Goal: Browse casually: Explore the website without a specific task or goal

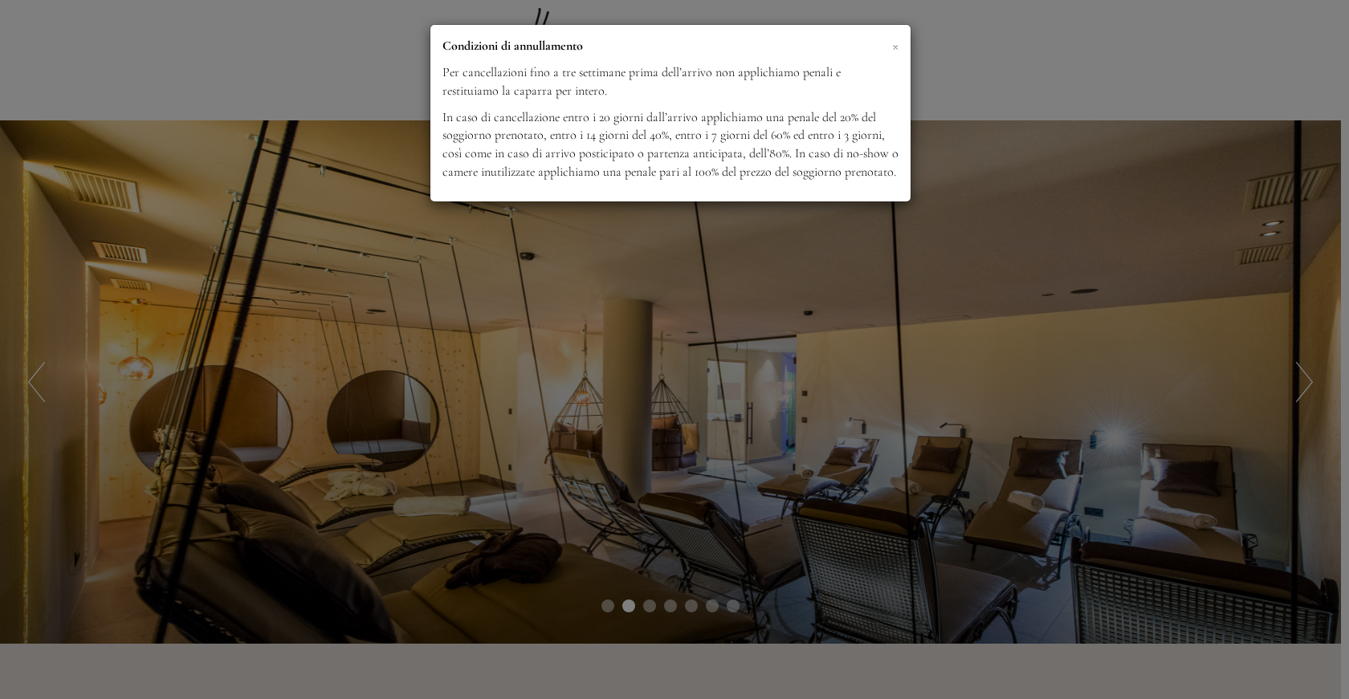
click at [895, 46] on span "×" at bounding box center [895, 45] width 6 height 20
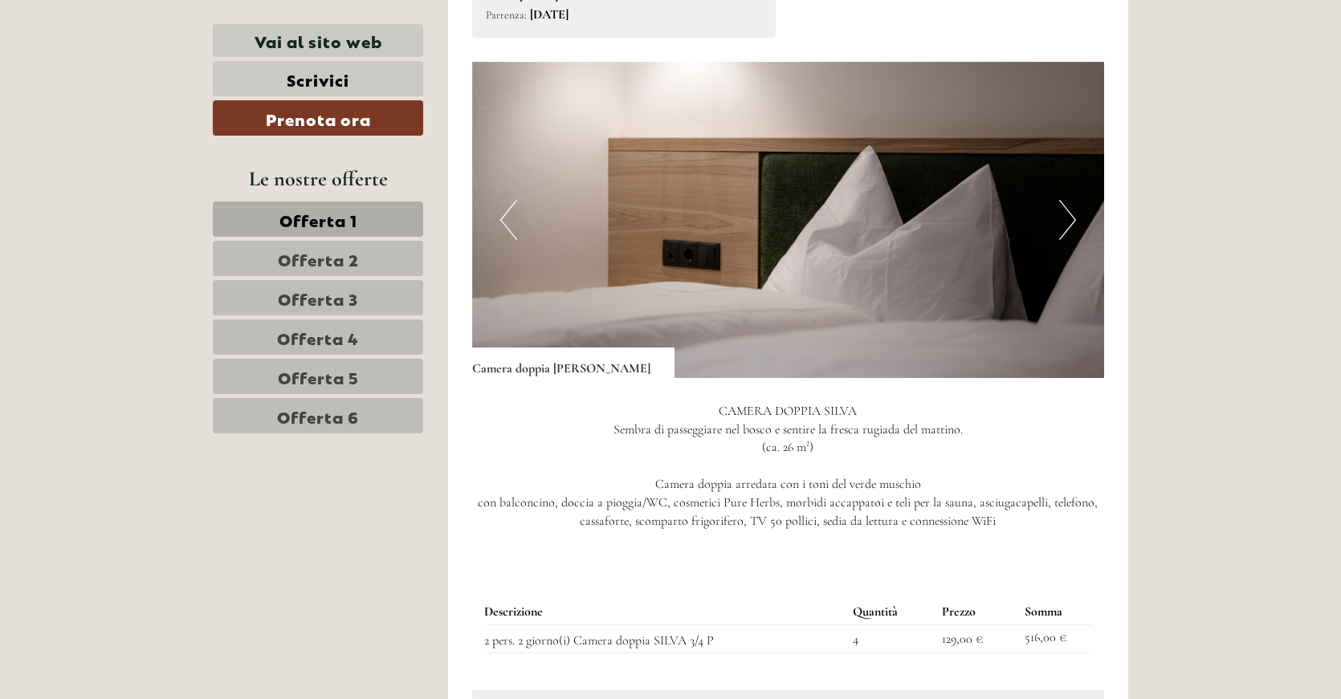
scroll to position [1044, 0]
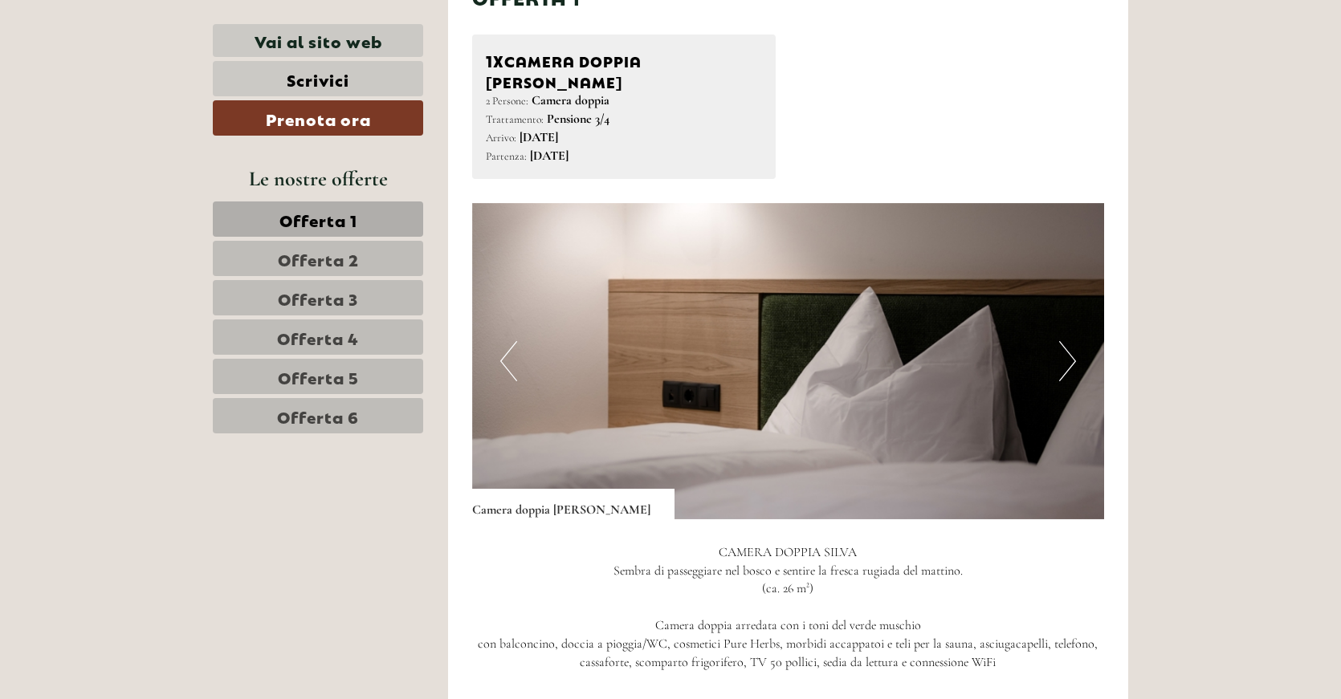
click at [1066, 341] on button "Next" at bounding box center [1067, 361] width 17 height 40
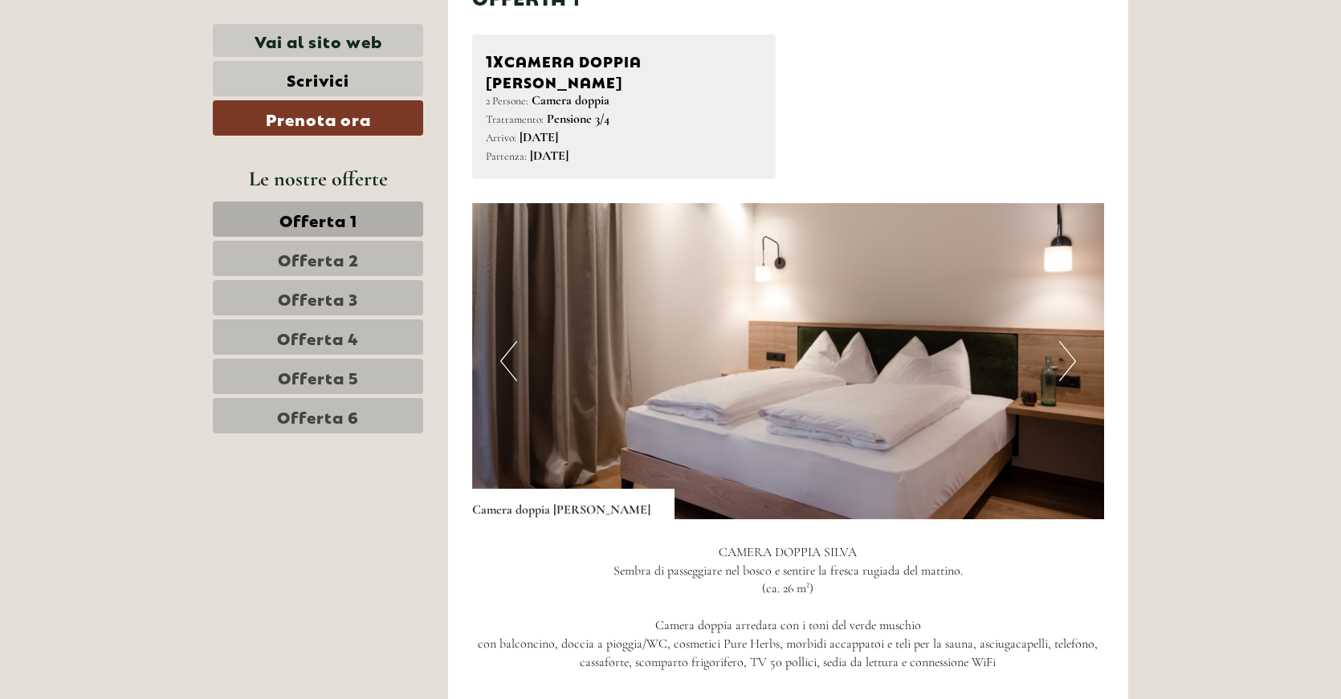
click at [1066, 341] on button "Next" at bounding box center [1067, 361] width 17 height 40
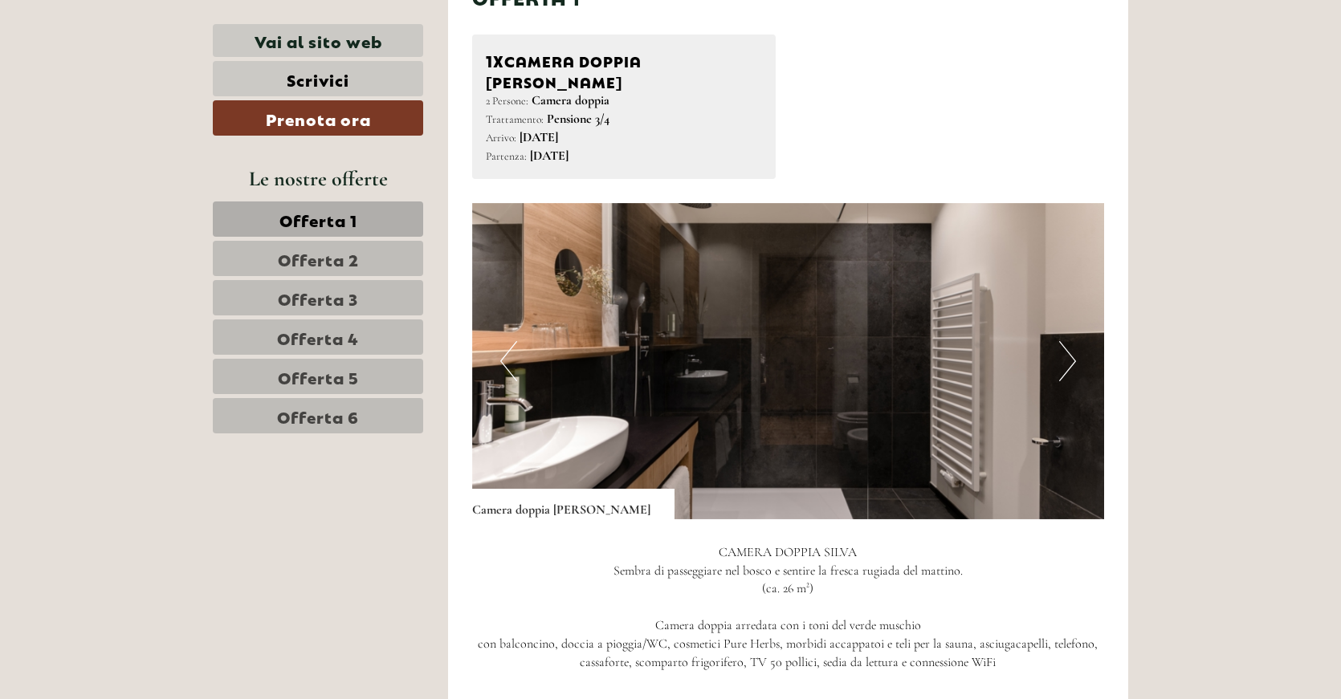
click at [1066, 341] on button "Next" at bounding box center [1067, 361] width 17 height 40
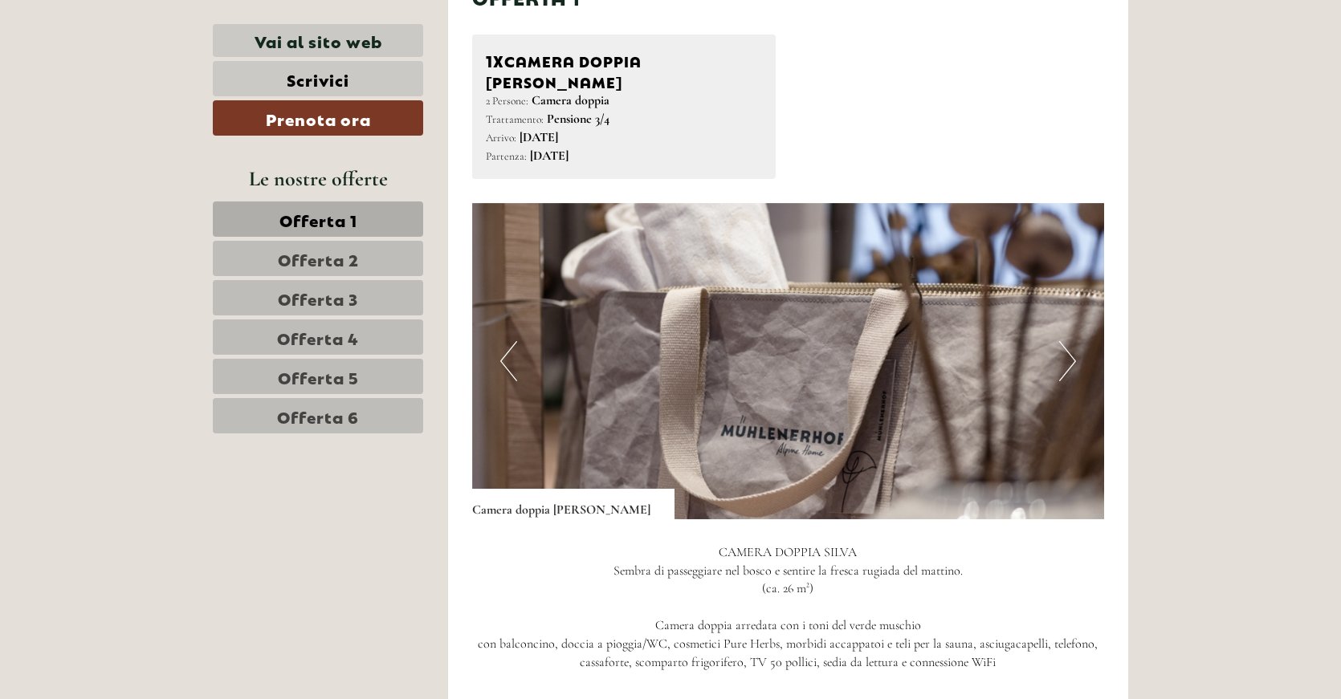
click at [1066, 341] on button "Next" at bounding box center [1067, 361] width 17 height 40
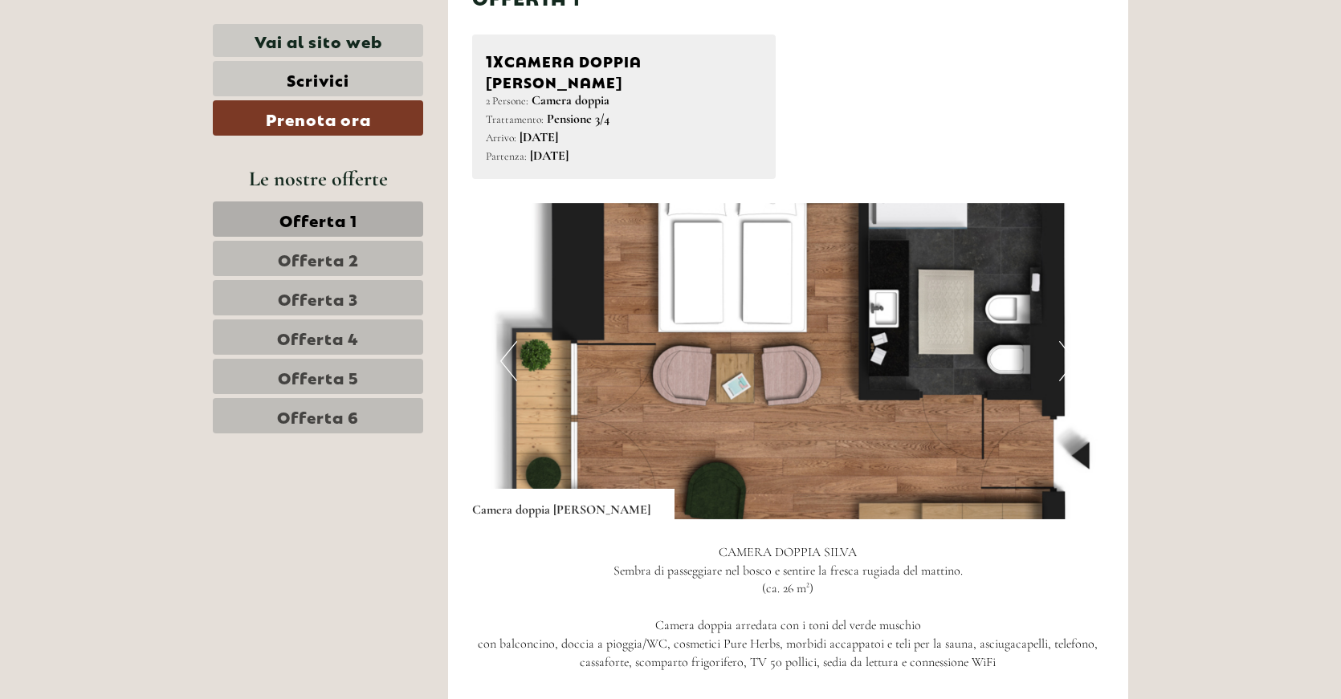
click at [1066, 341] on button "Next" at bounding box center [1067, 361] width 17 height 40
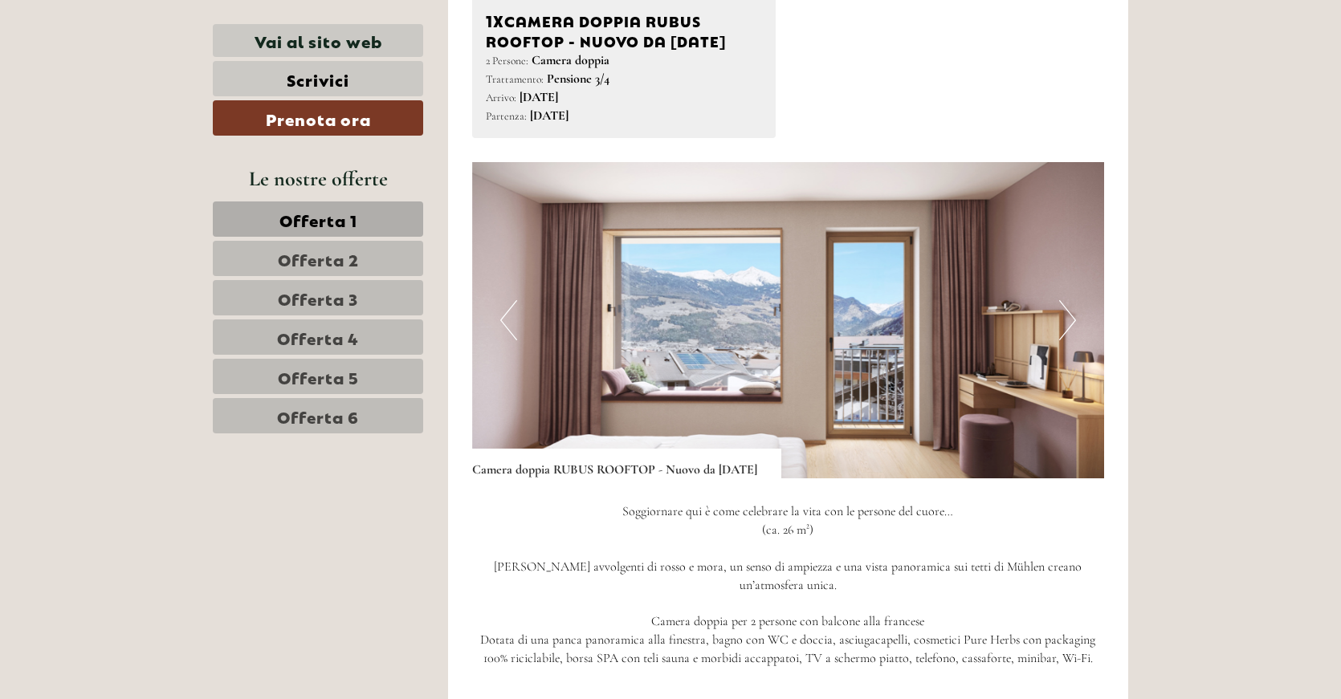
scroll to position [2329, 0]
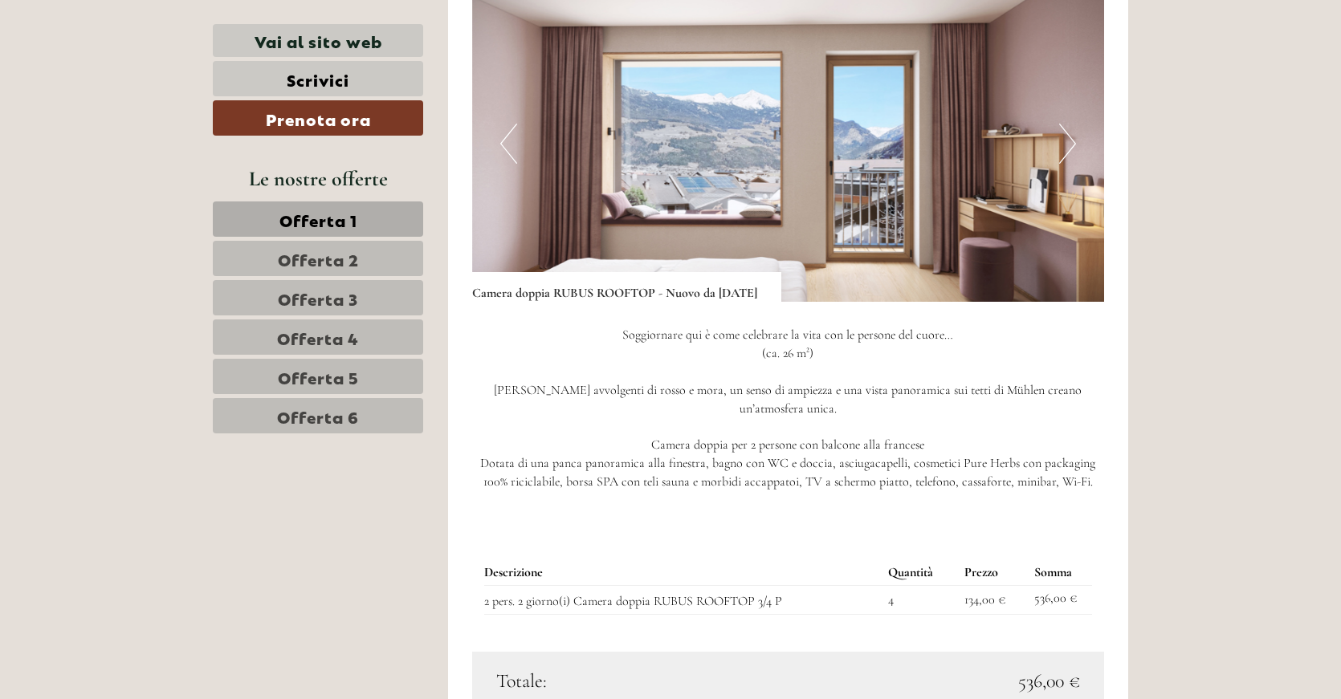
click at [1066, 145] on button "Next" at bounding box center [1067, 144] width 17 height 40
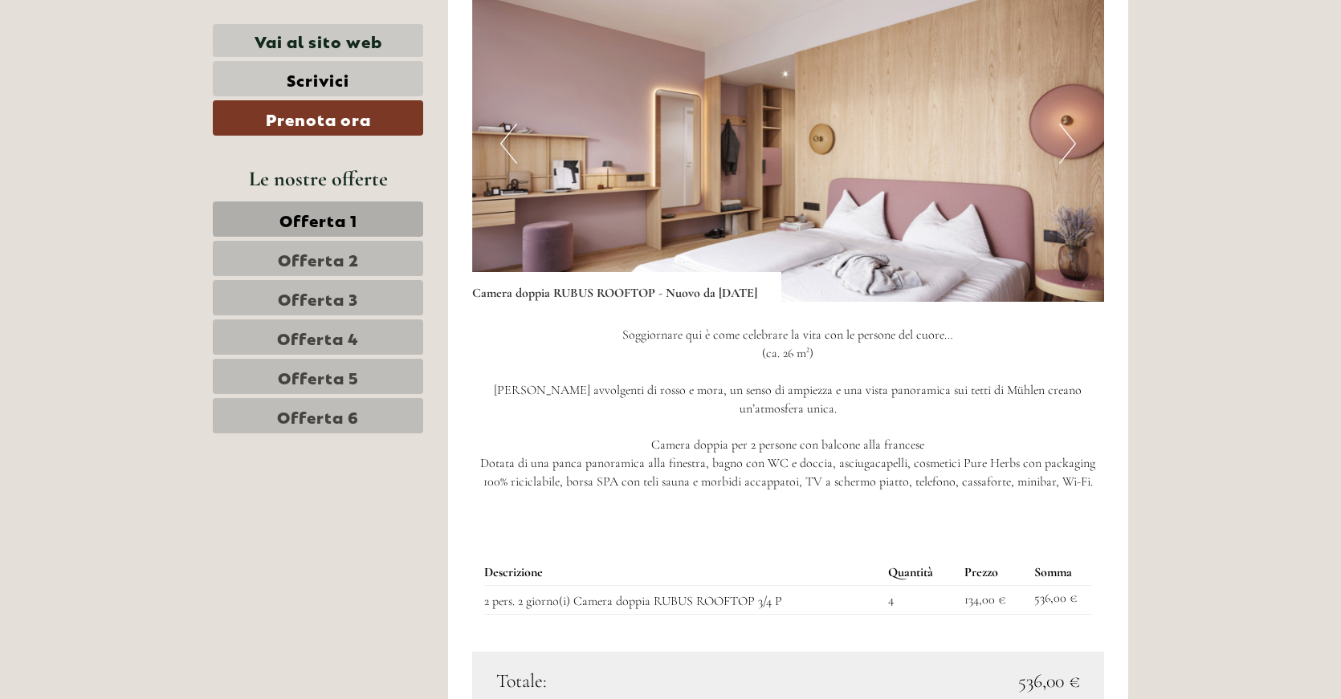
click at [1066, 145] on button "Next" at bounding box center [1067, 144] width 17 height 40
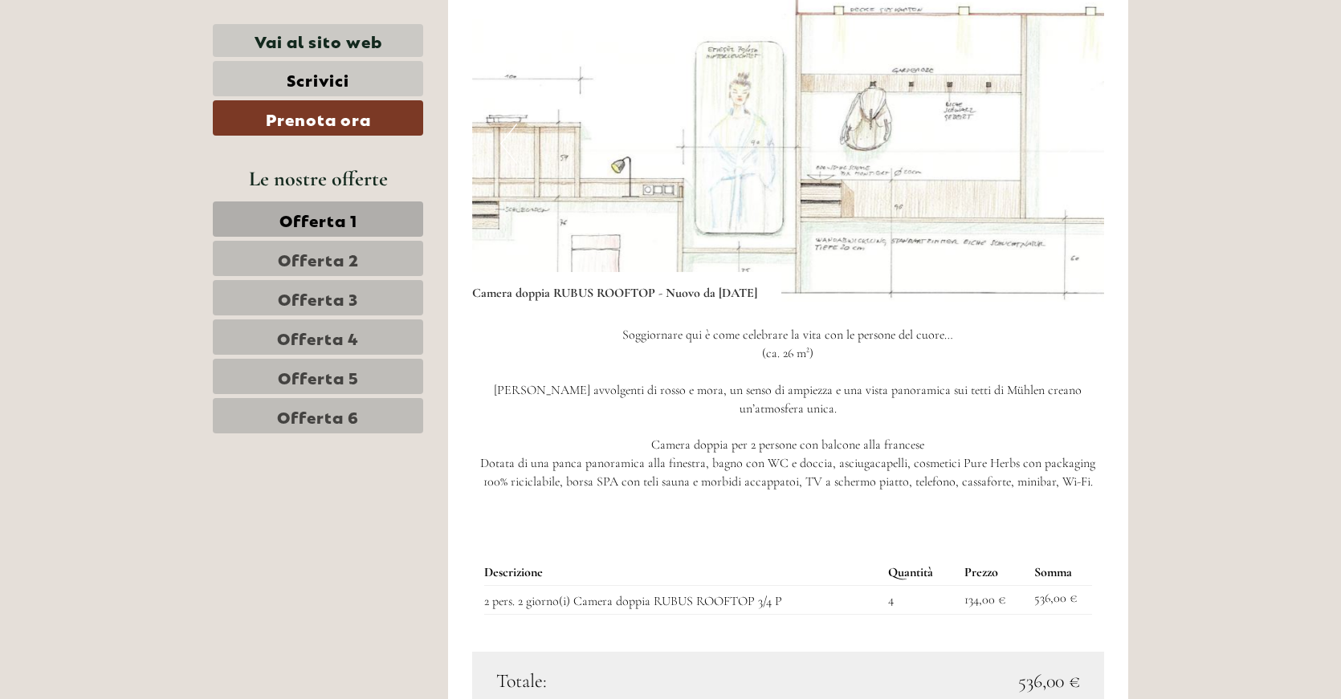
click at [1092, 153] on img at bounding box center [788, 144] width 633 height 316
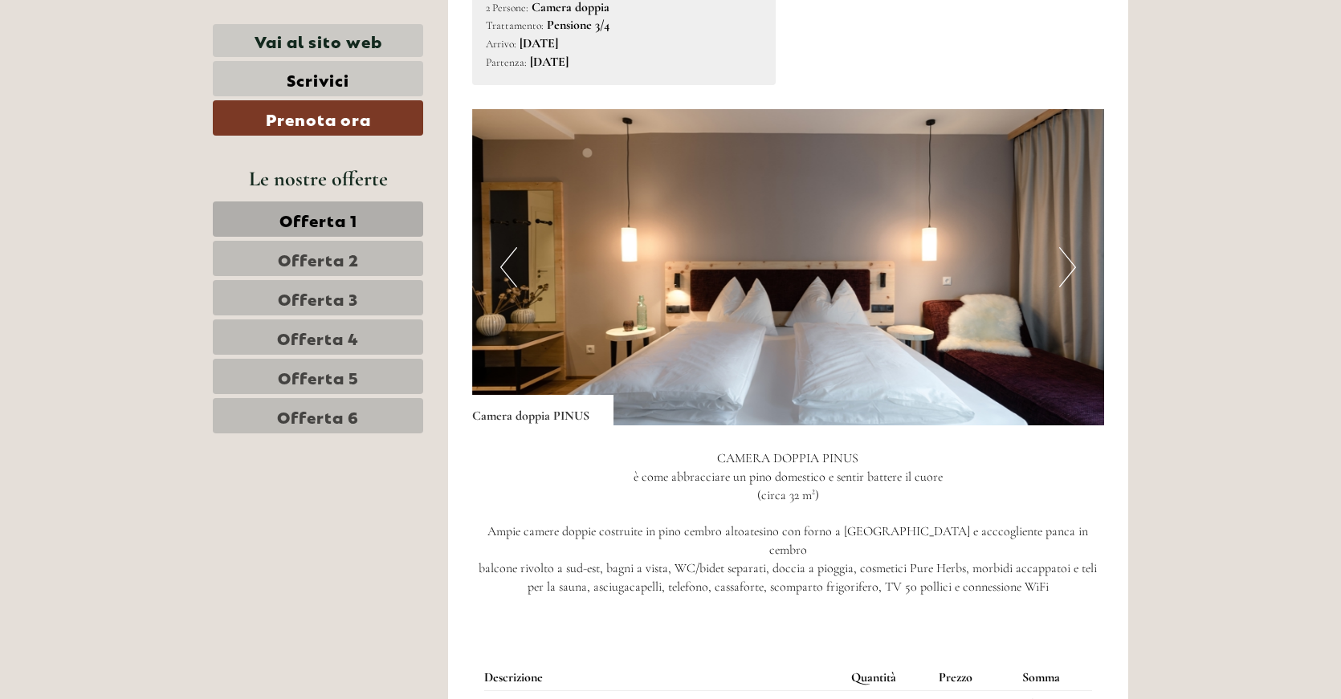
scroll to position [3372, 0]
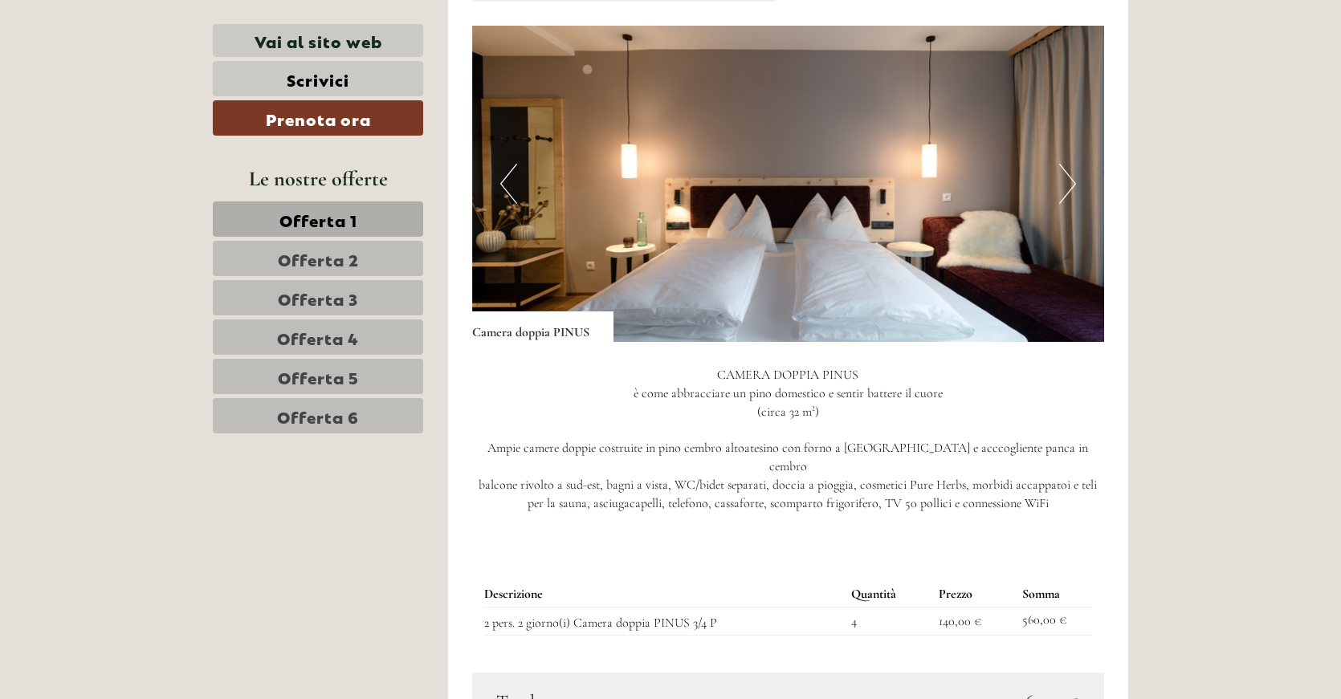
click at [1059, 167] on button "Next" at bounding box center [1067, 184] width 17 height 40
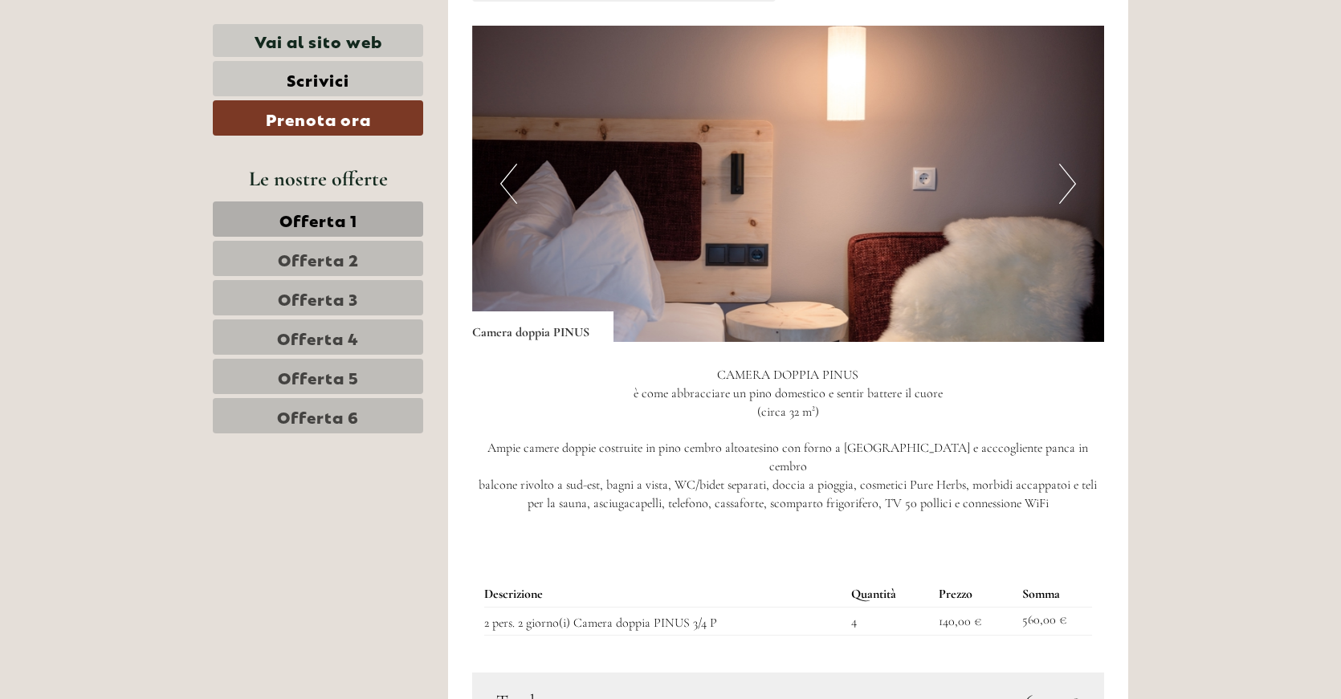
click at [1059, 167] on button "Next" at bounding box center [1067, 184] width 17 height 40
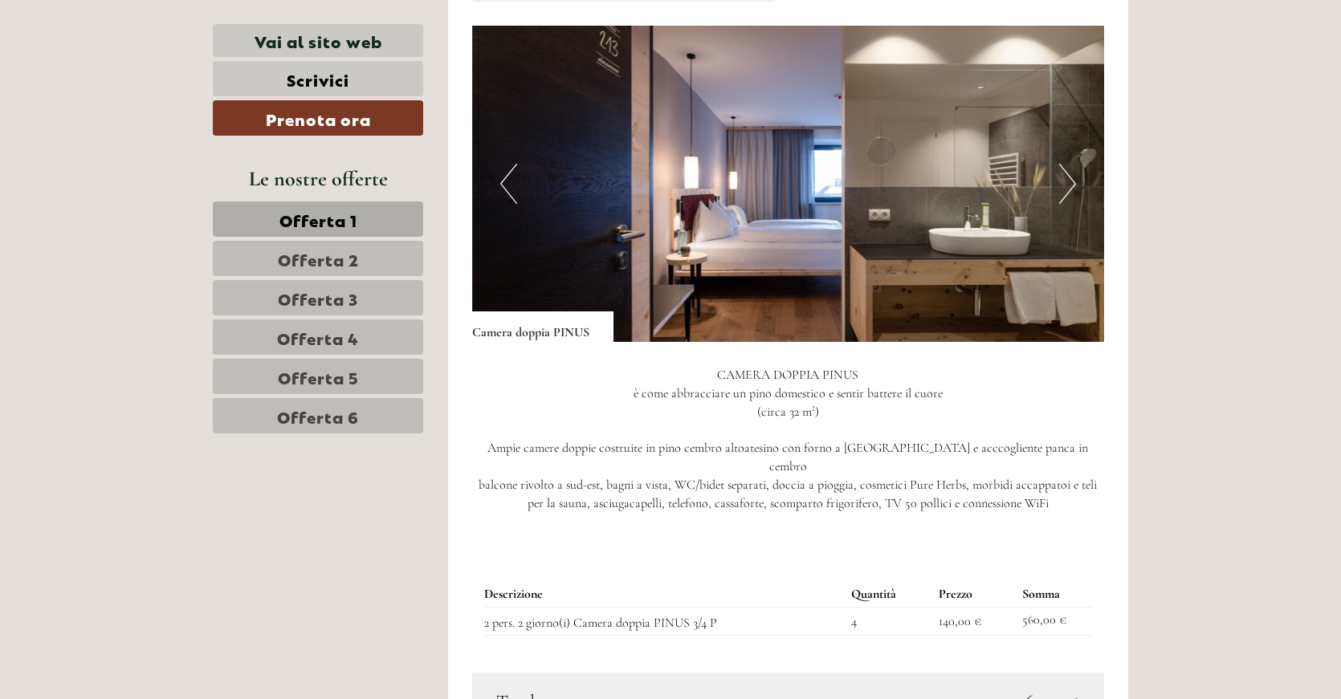
click at [1059, 167] on button "Next" at bounding box center [1067, 184] width 17 height 40
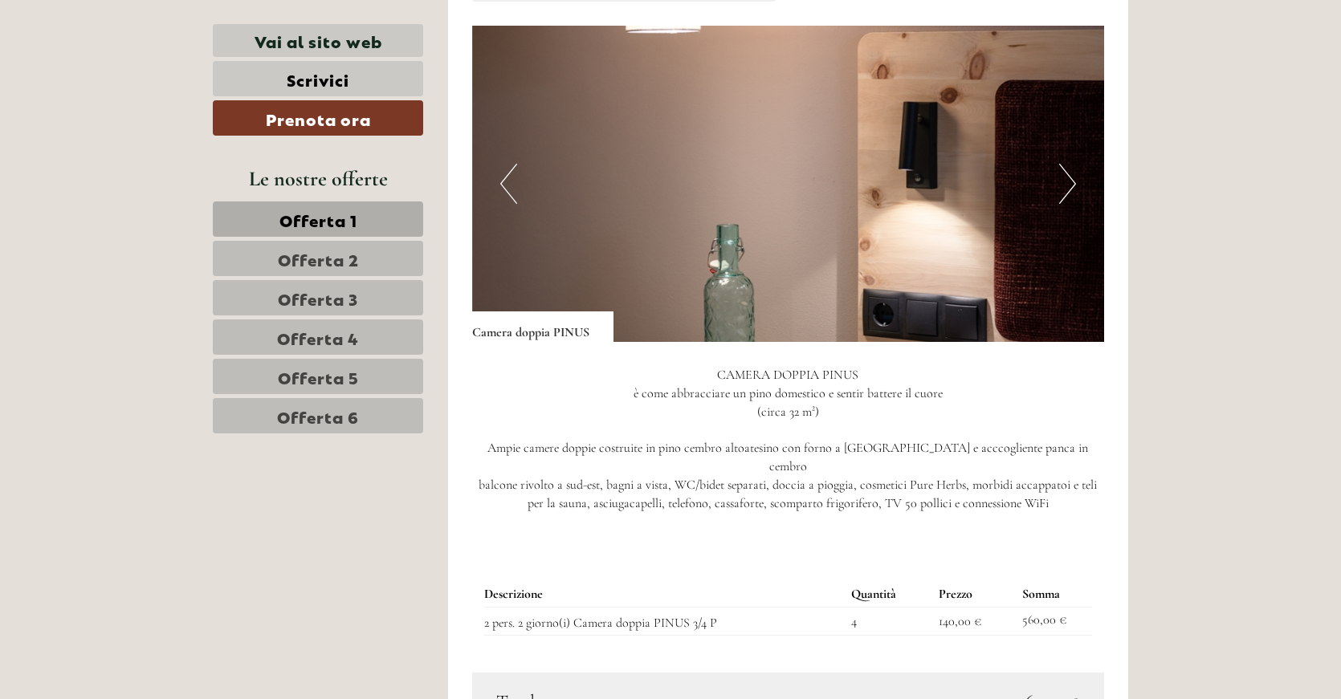
click at [1059, 167] on button "Next" at bounding box center [1067, 184] width 17 height 40
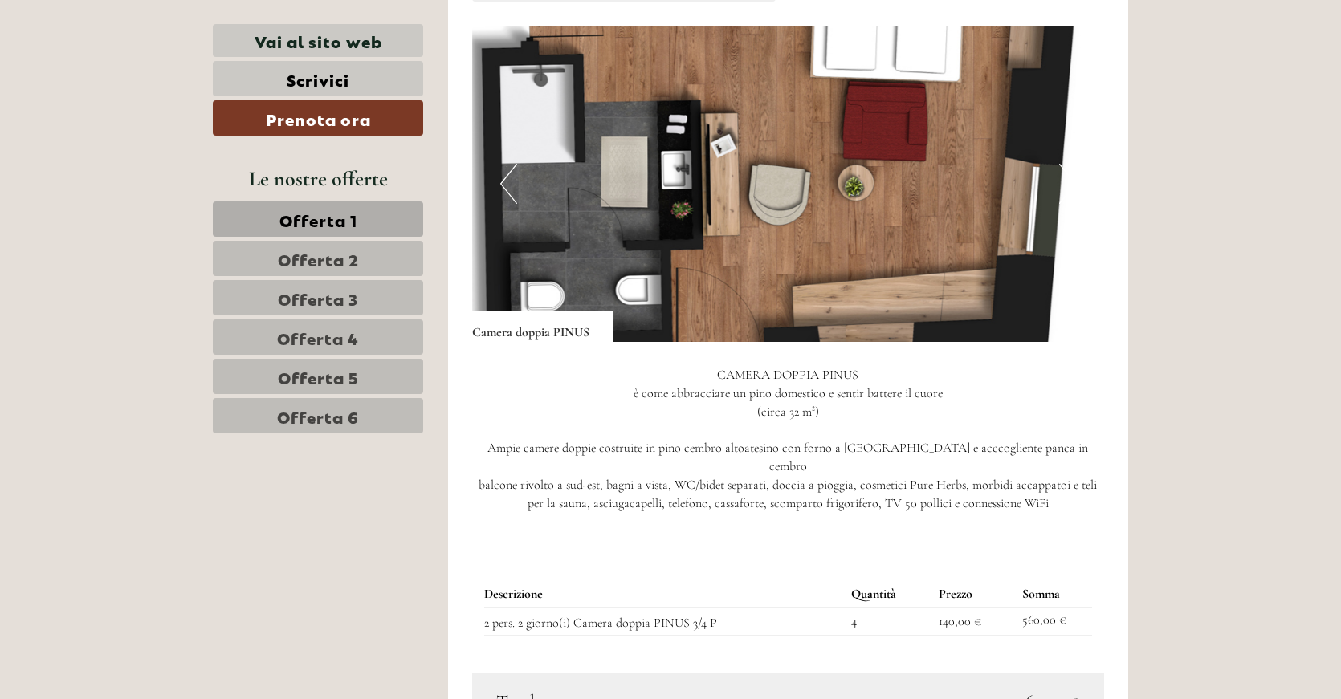
click at [1059, 167] on button "Next" at bounding box center [1067, 184] width 17 height 40
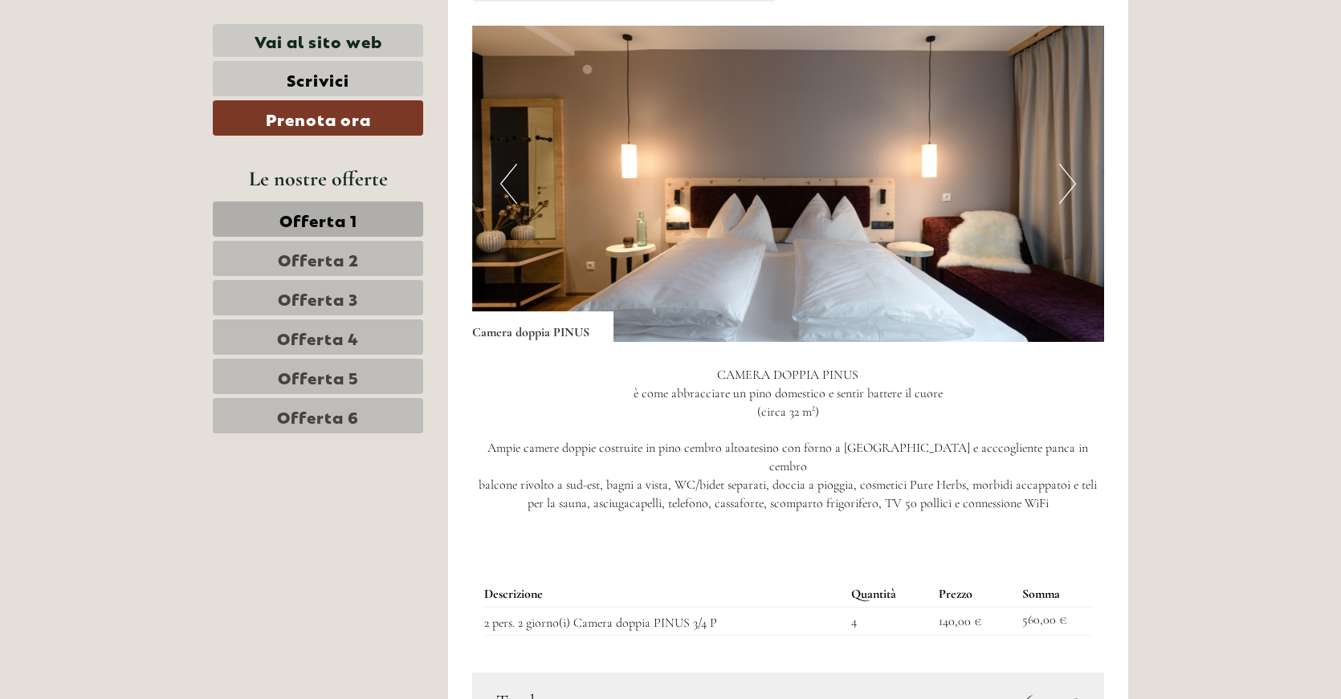
click at [1059, 167] on button "Next" at bounding box center [1067, 184] width 17 height 40
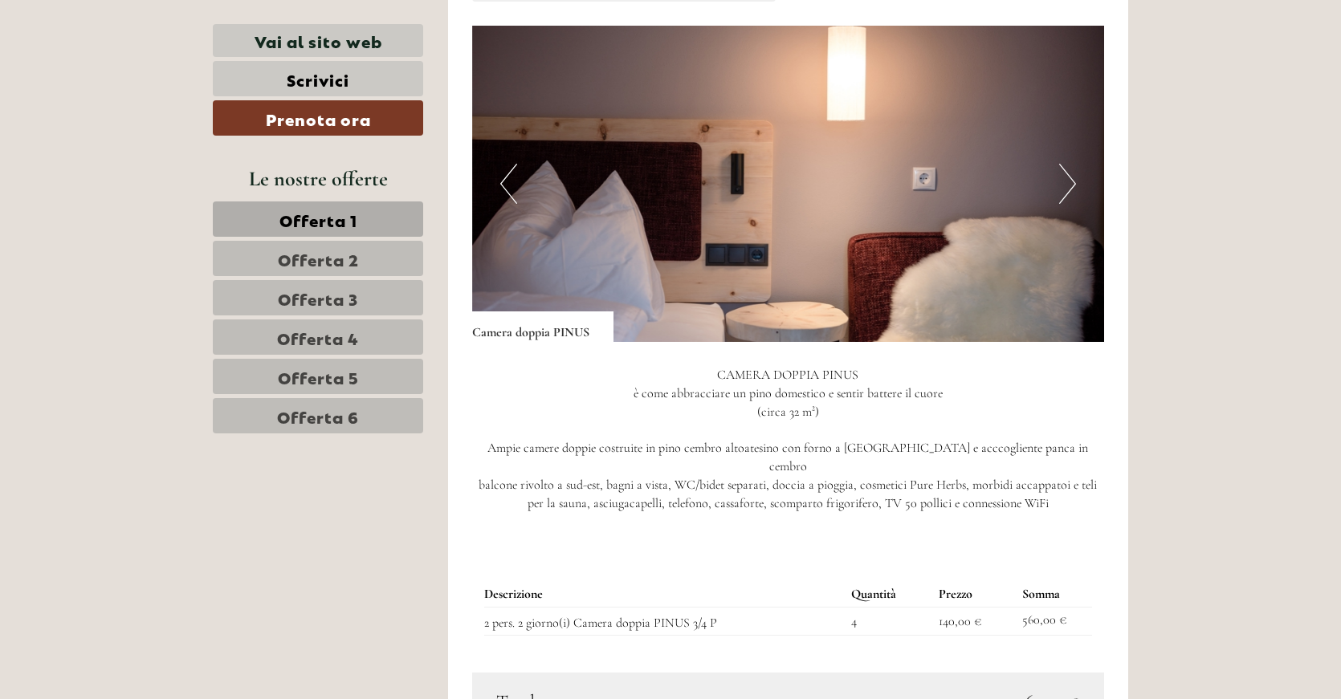
click at [1059, 167] on button "Next" at bounding box center [1067, 184] width 17 height 40
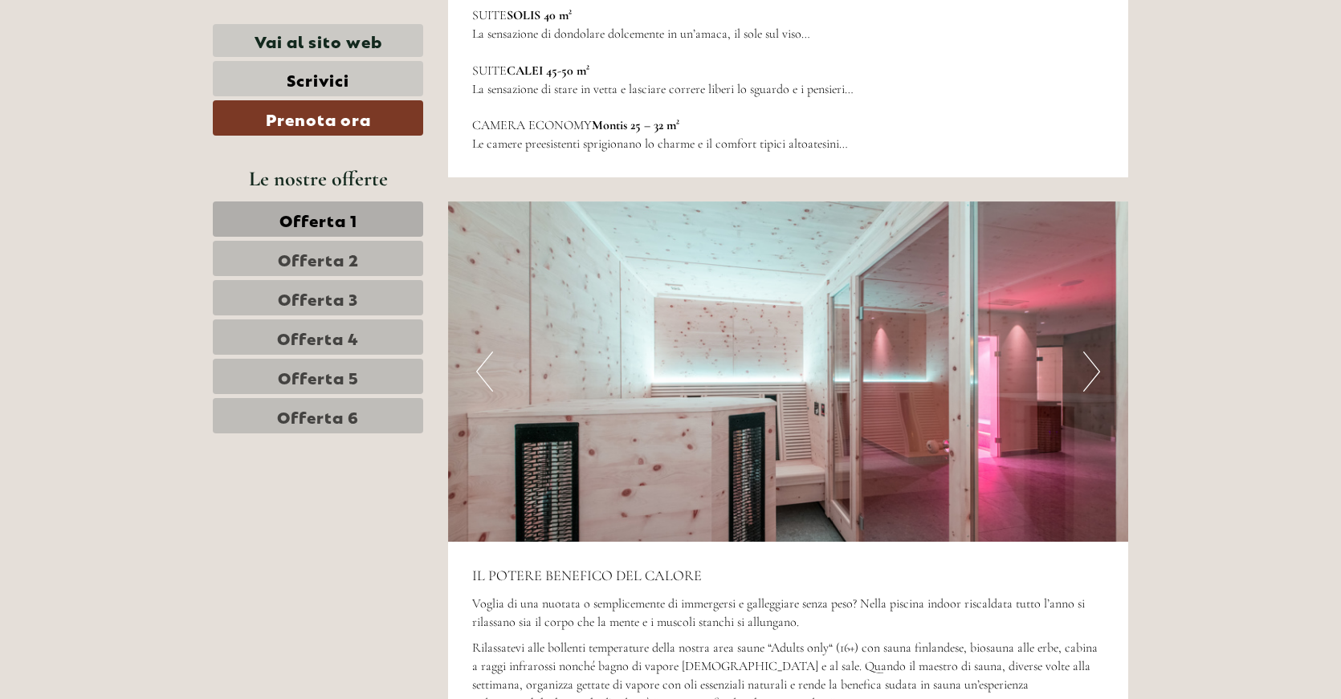
scroll to position [5219, 0]
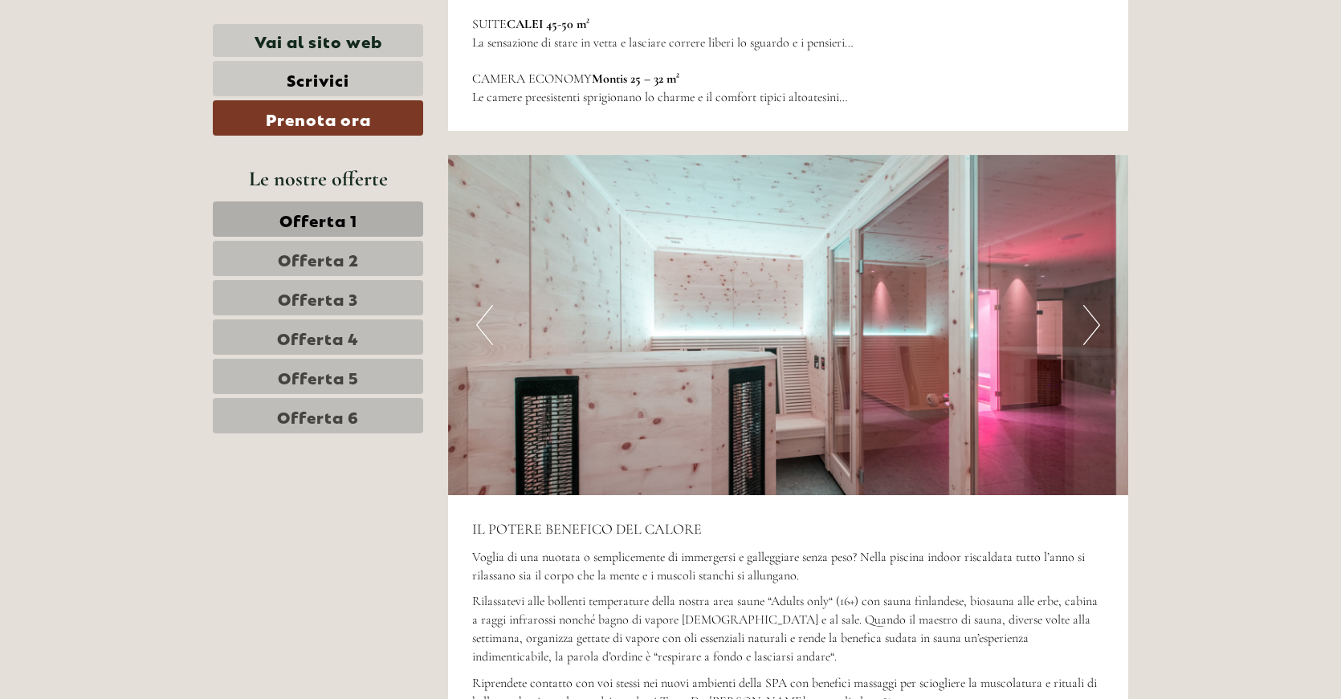
click at [1090, 305] on button "Next" at bounding box center [1091, 325] width 17 height 40
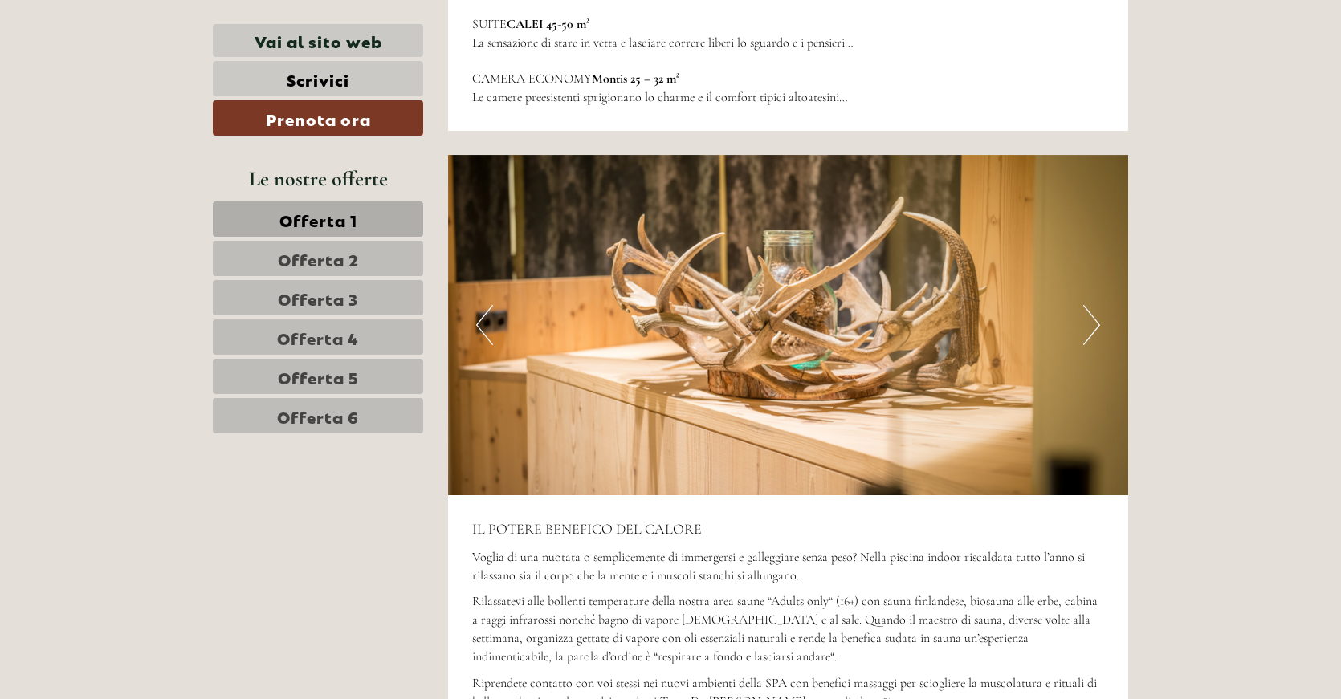
click at [1090, 305] on button "Next" at bounding box center [1091, 325] width 17 height 40
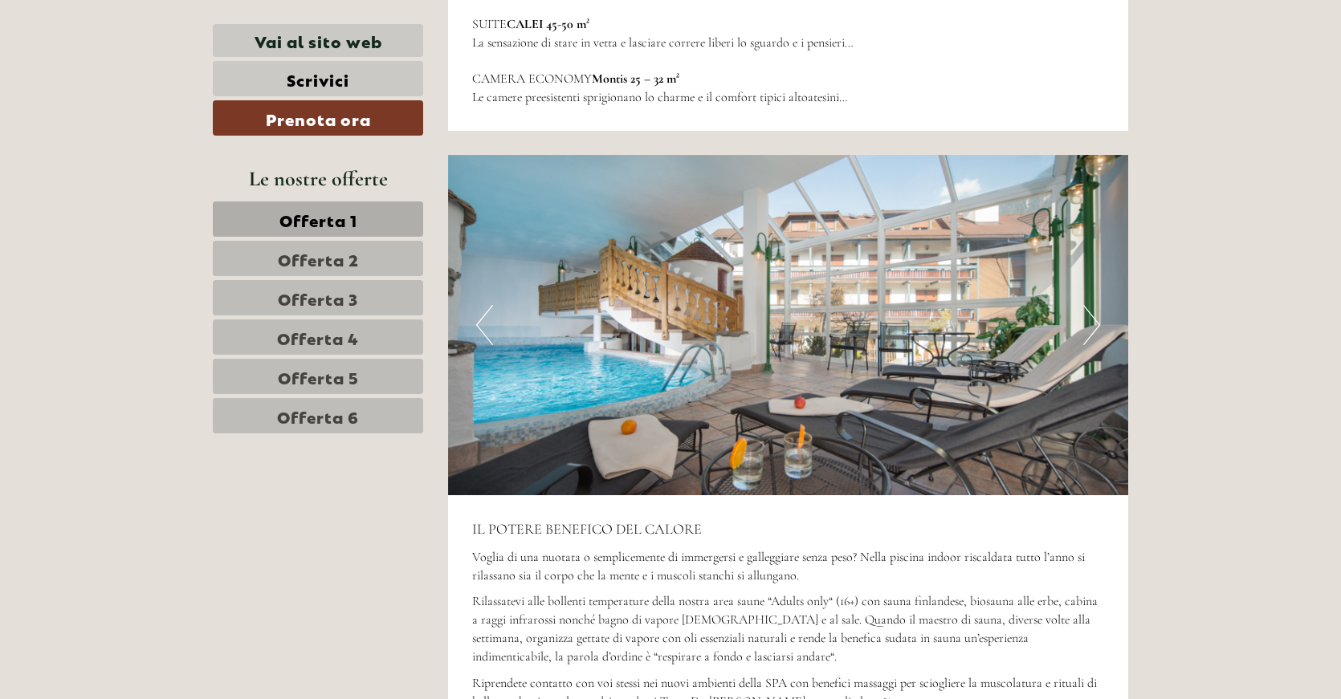
click at [1090, 305] on button "Next" at bounding box center [1091, 325] width 17 height 40
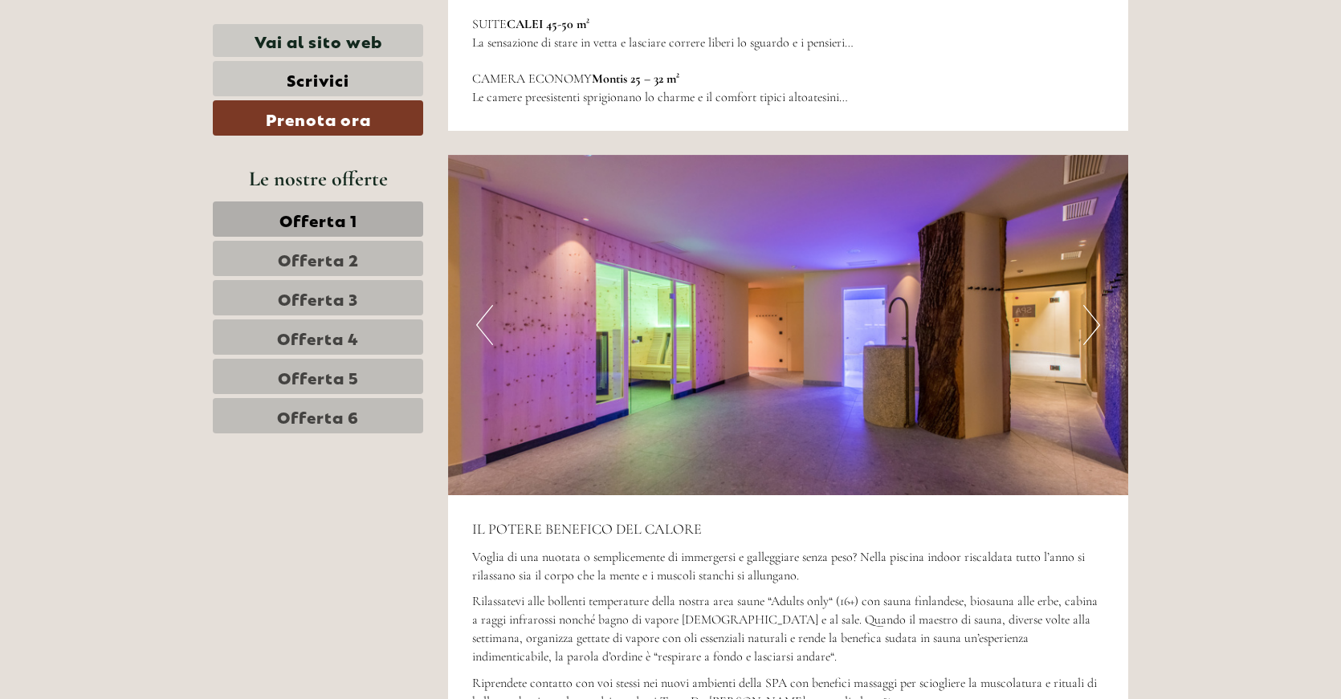
click at [1090, 305] on button "Next" at bounding box center [1091, 325] width 17 height 40
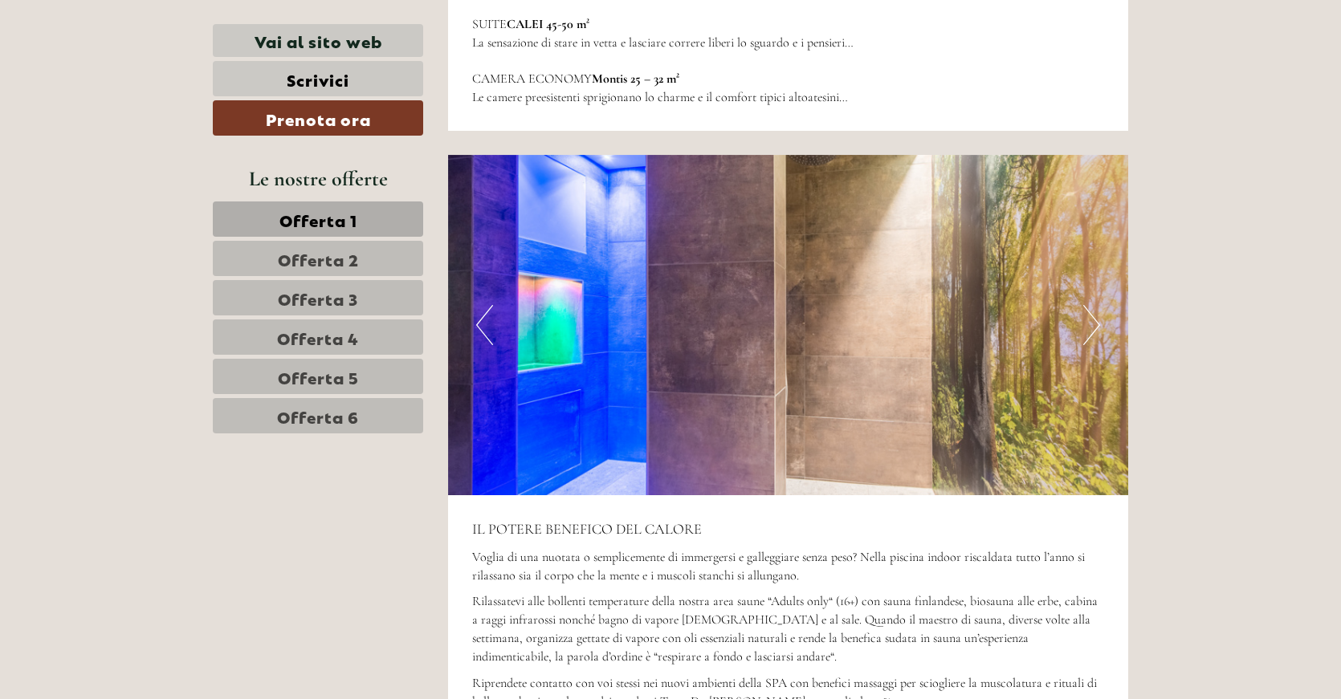
click at [1090, 305] on button "Next" at bounding box center [1091, 325] width 17 height 40
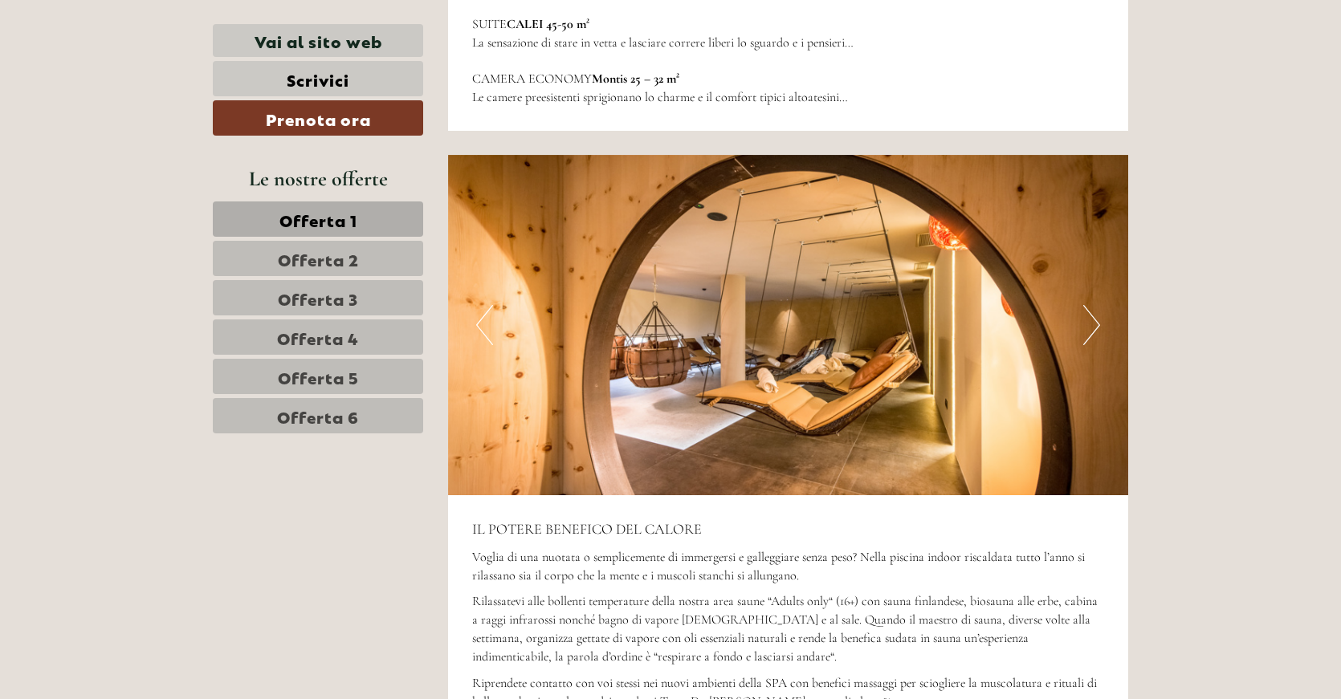
click at [1090, 305] on button "Next" at bounding box center [1091, 325] width 17 height 40
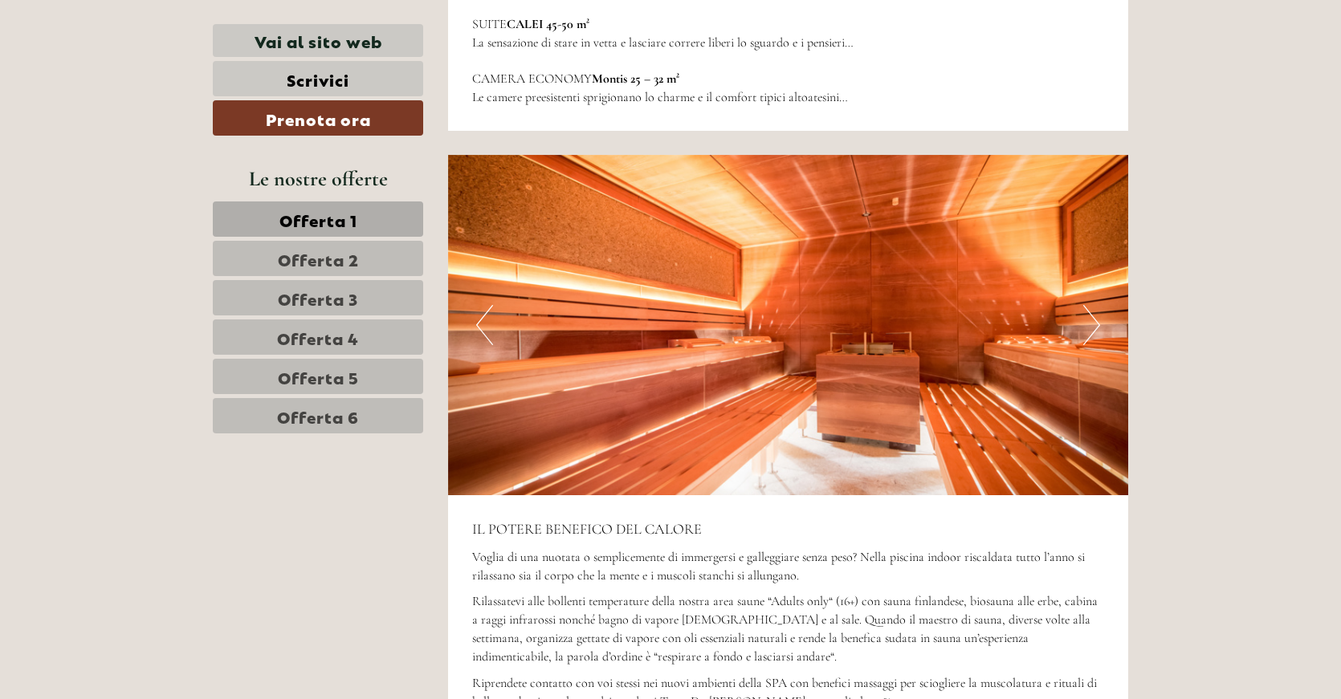
click at [1090, 305] on button "Next" at bounding box center [1091, 325] width 17 height 40
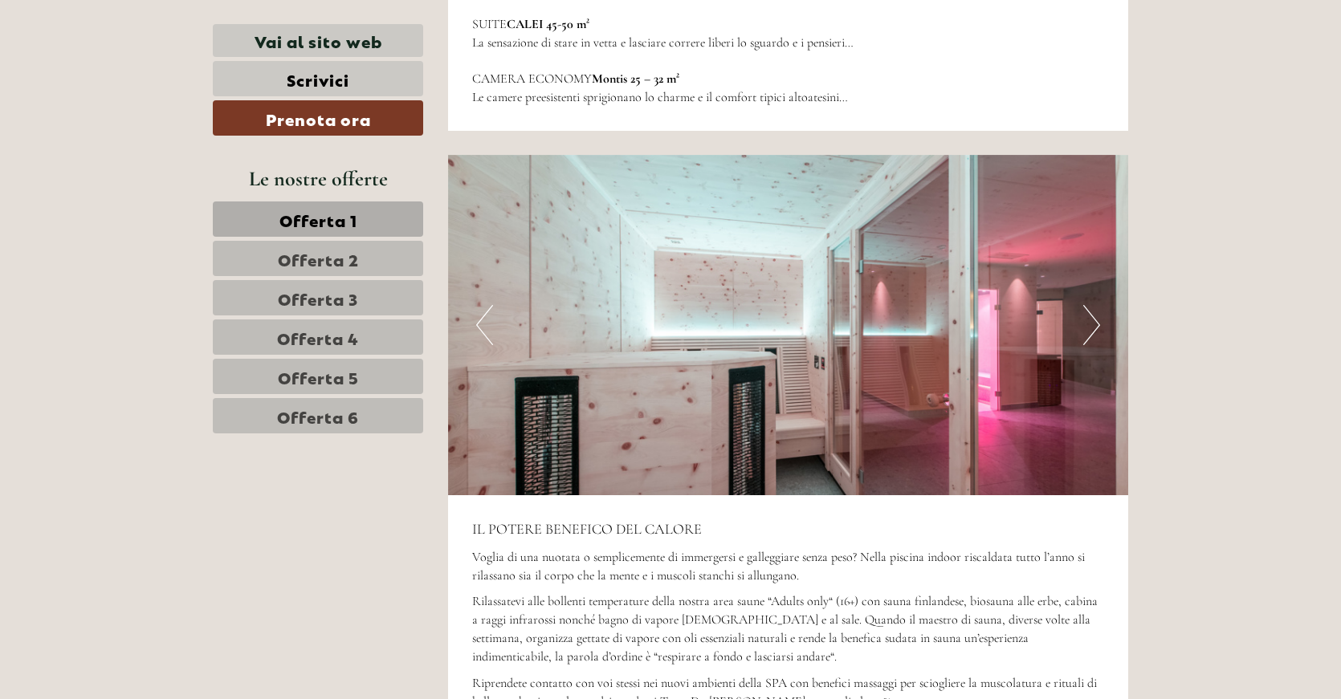
click at [1090, 305] on button "Next" at bounding box center [1091, 325] width 17 height 40
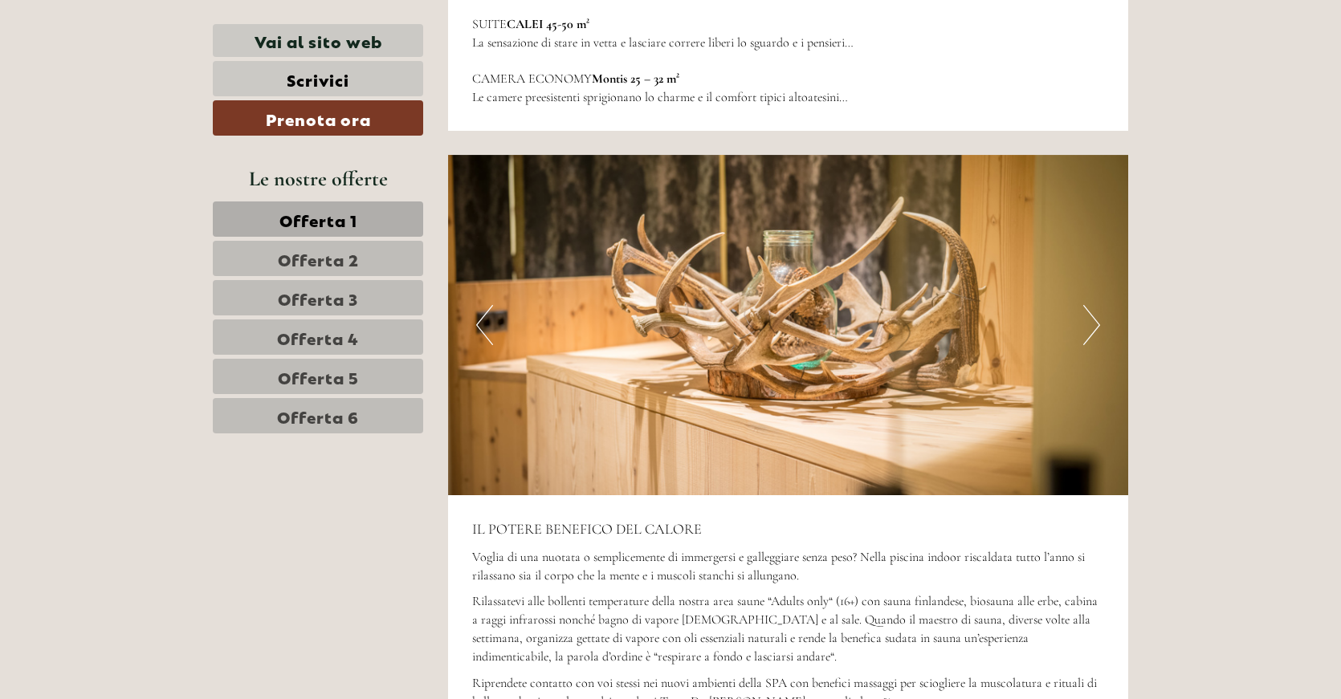
click at [1090, 305] on button "Next" at bounding box center [1091, 325] width 17 height 40
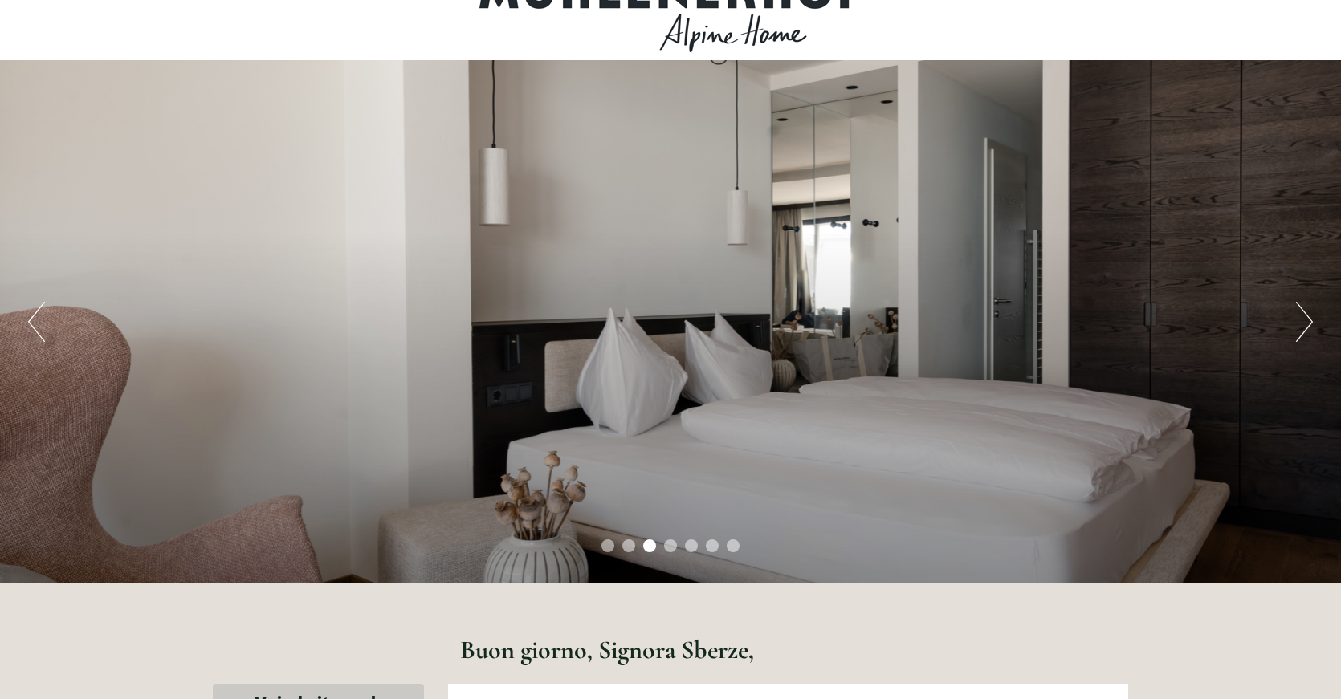
scroll to position [0, 0]
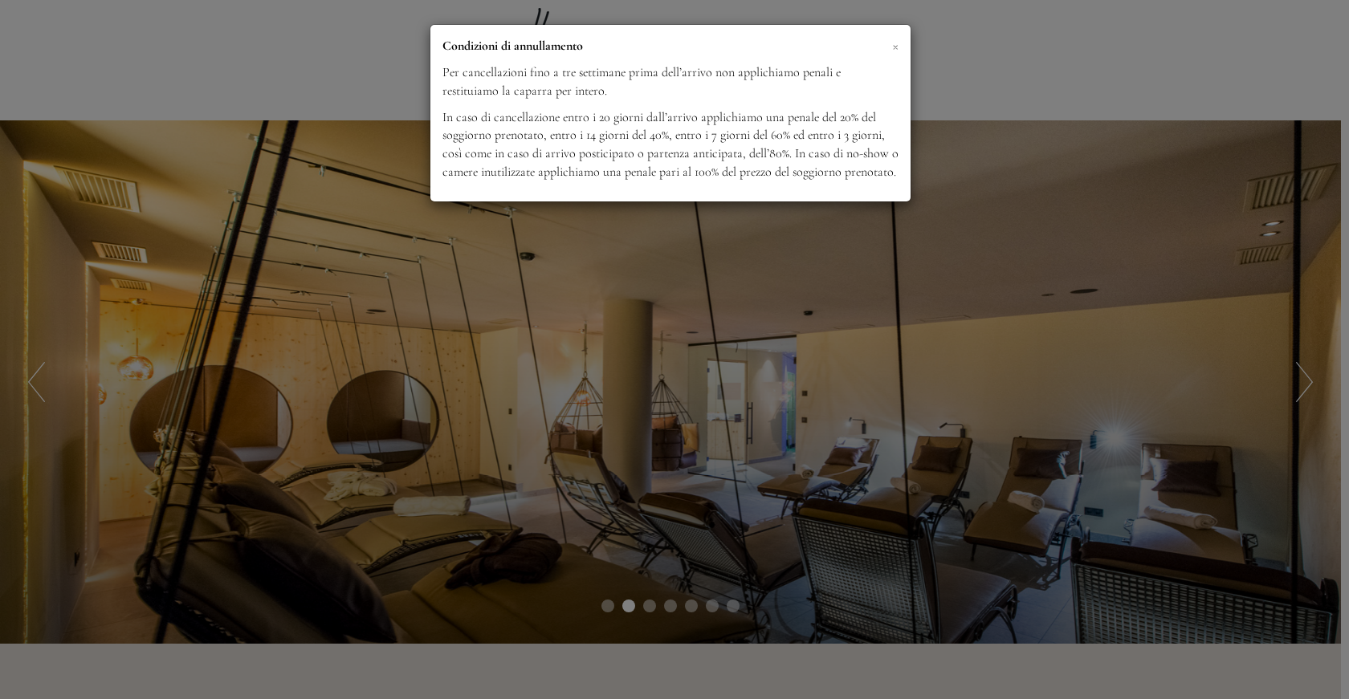
click at [894, 50] on span "×" at bounding box center [895, 45] width 6 height 20
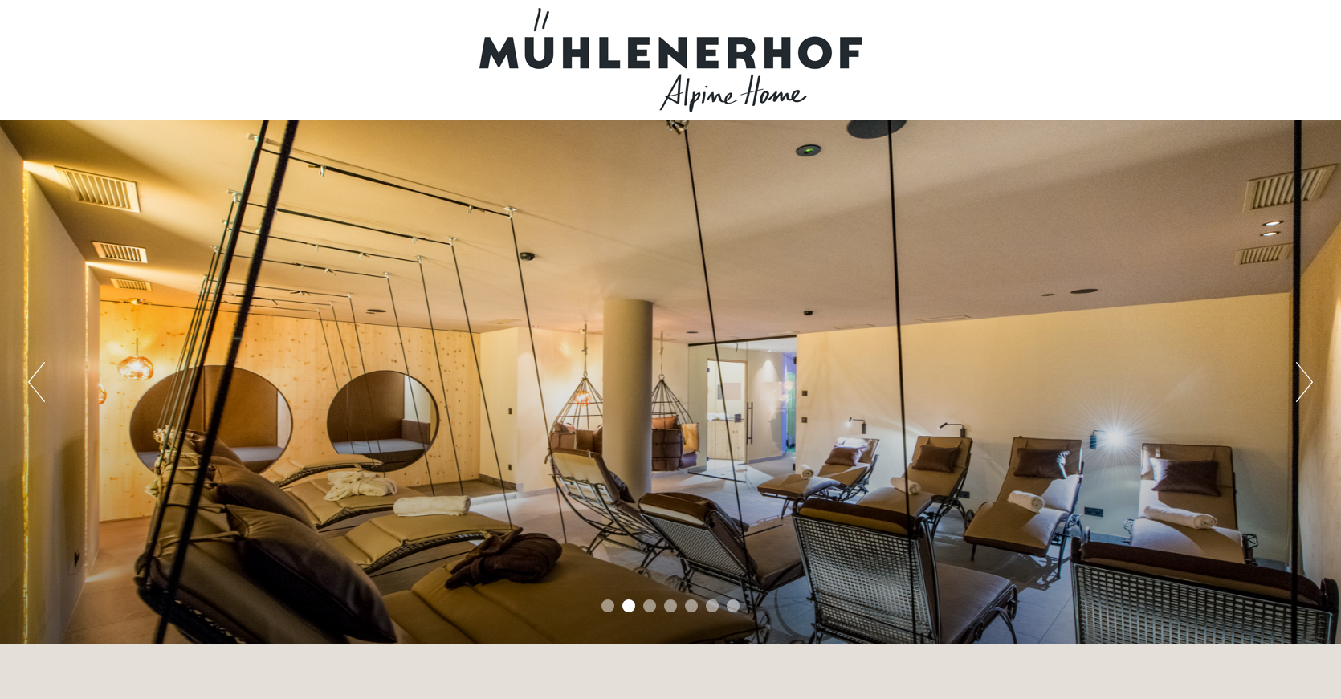
click at [1300, 385] on button "Next" at bounding box center [1304, 382] width 17 height 40
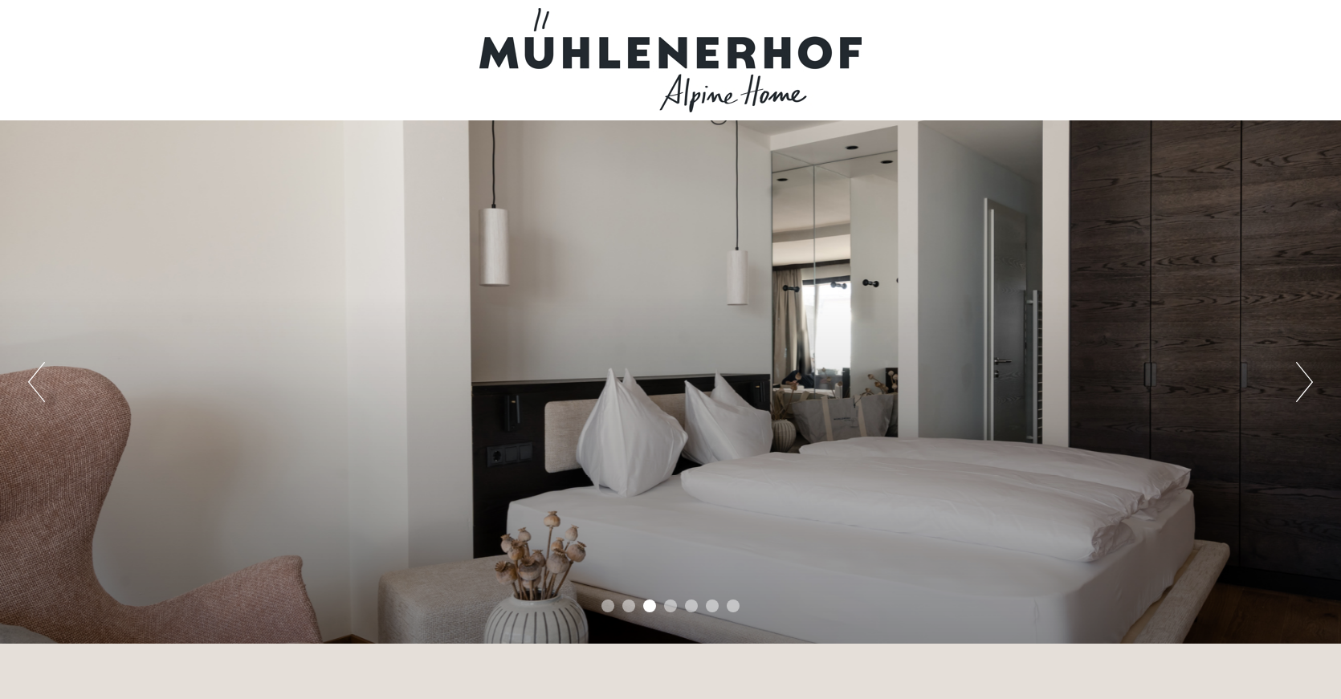
click at [1300, 385] on button "Next" at bounding box center [1304, 382] width 17 height 40
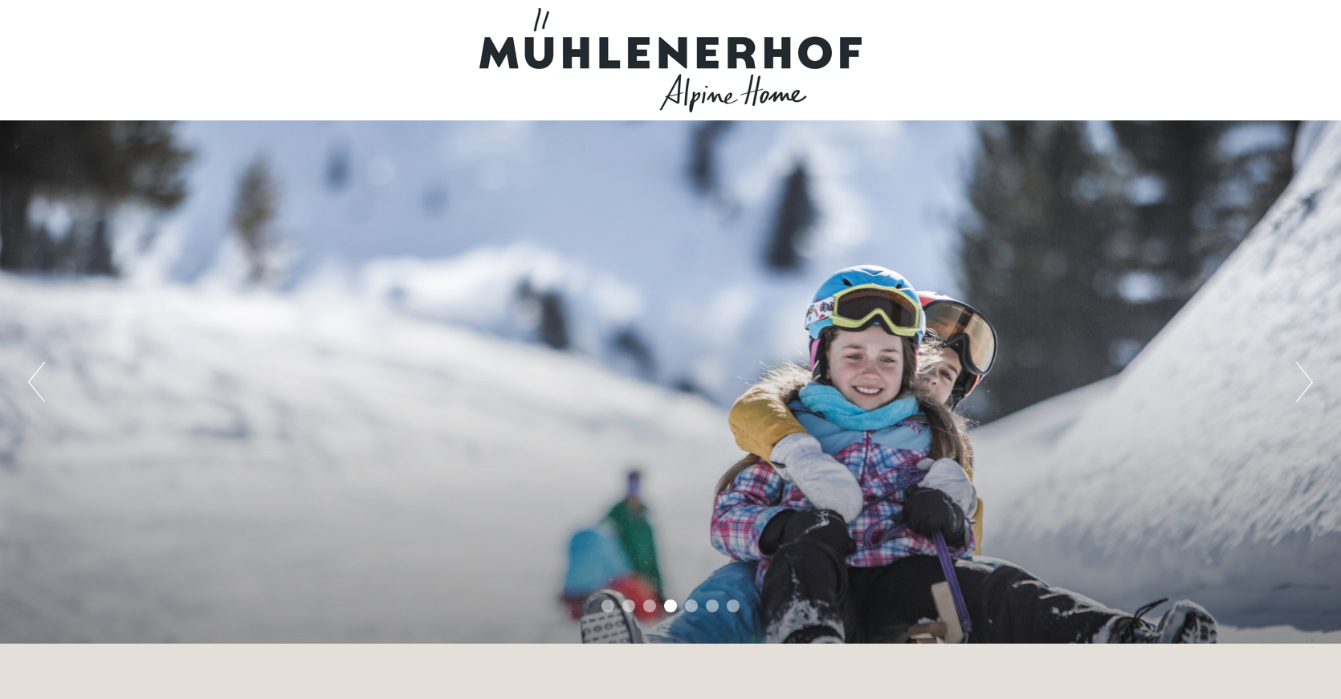
click at [1300, 385] on button "Next" at bounding box center [1304, 382] width 17 height 40
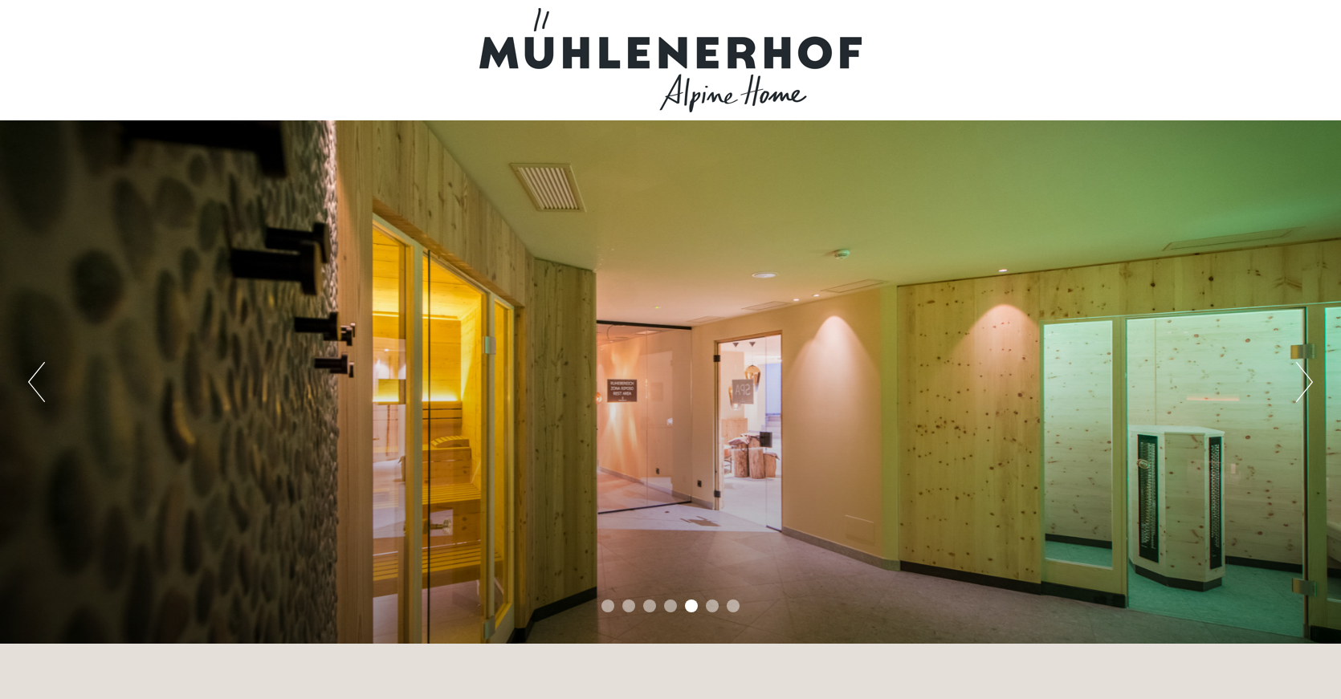
click at [1300, 385] on button "Next" at bounding box center [1304, 382] width 17 height 40
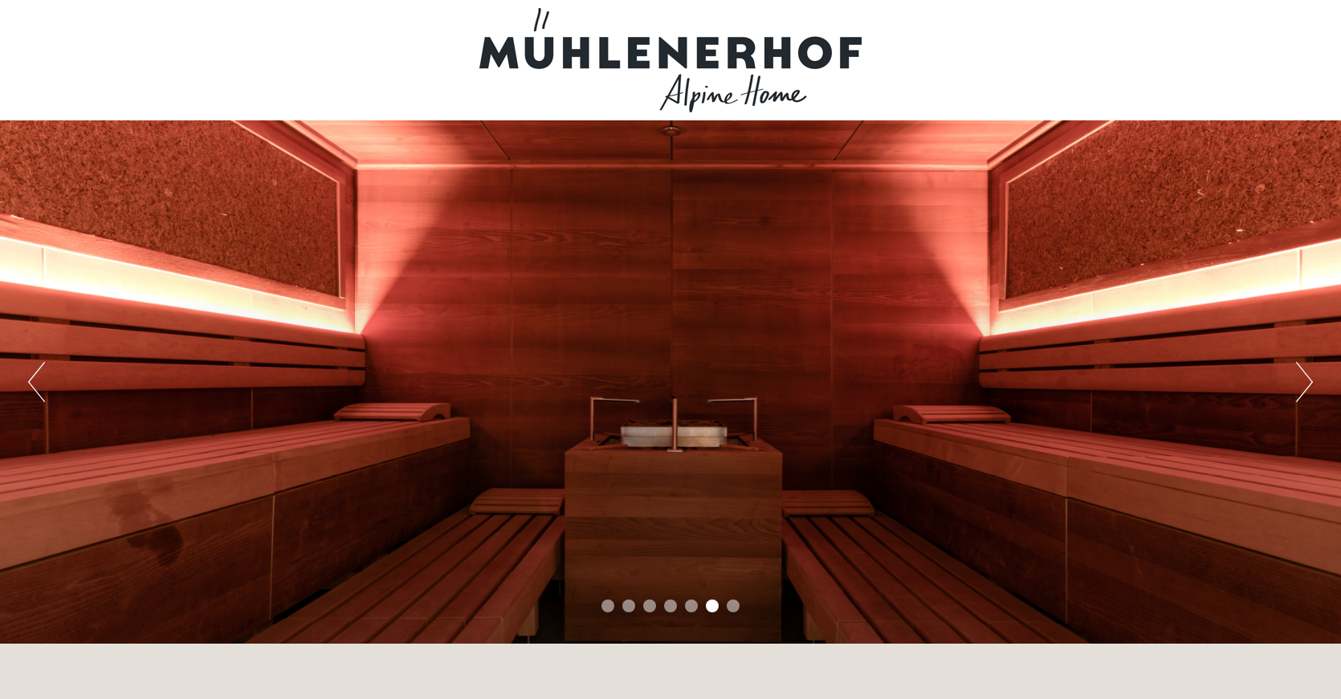
click at [1300, 385] on button "Next" at bounding box center [1304, 382] width 17 height 40
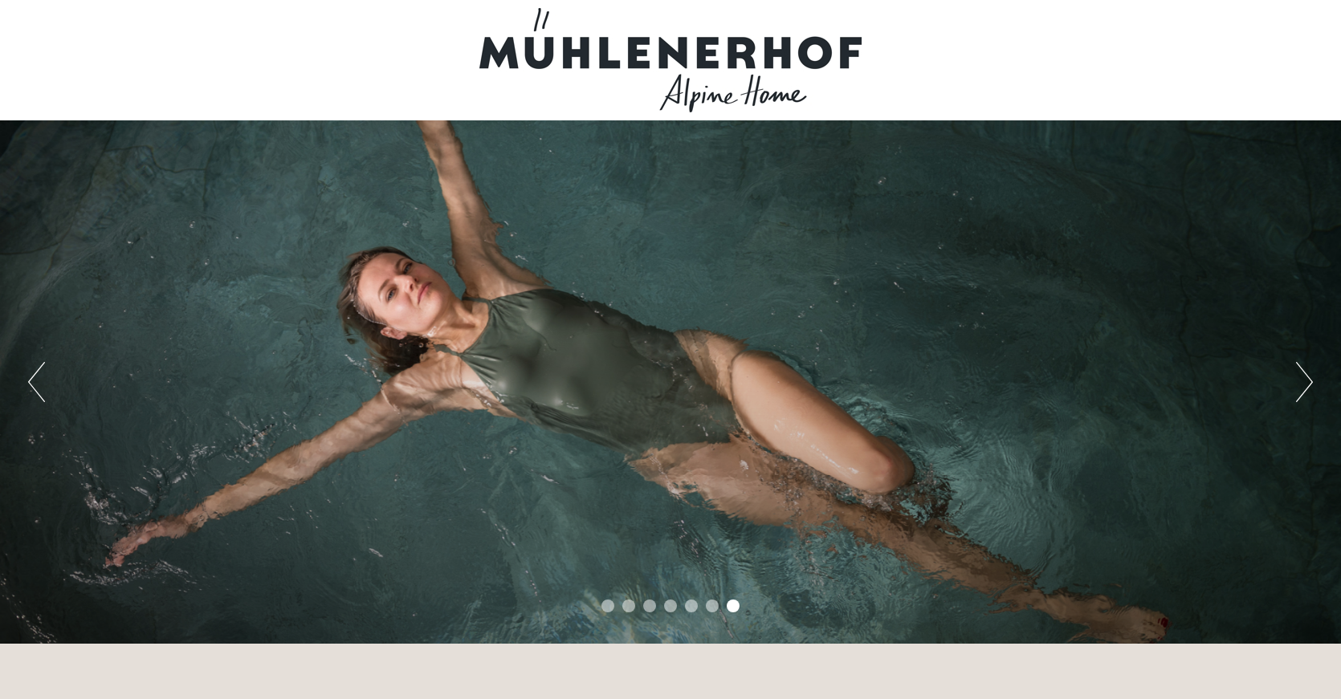
click at [1300, 385] on button "Next" at bounding box center [1304, 382] width 17 height 40
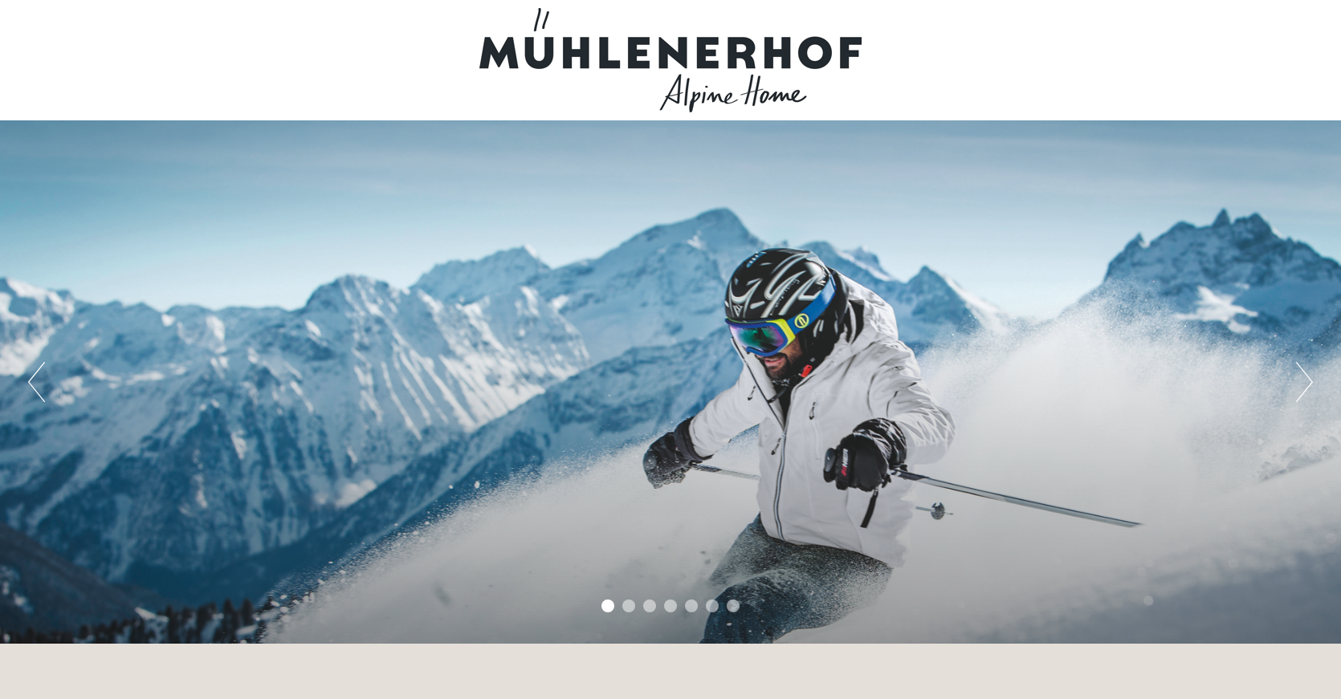
click at [1300, 385] on button "Next" at bounding box center [1304, 382] width 17 height 40
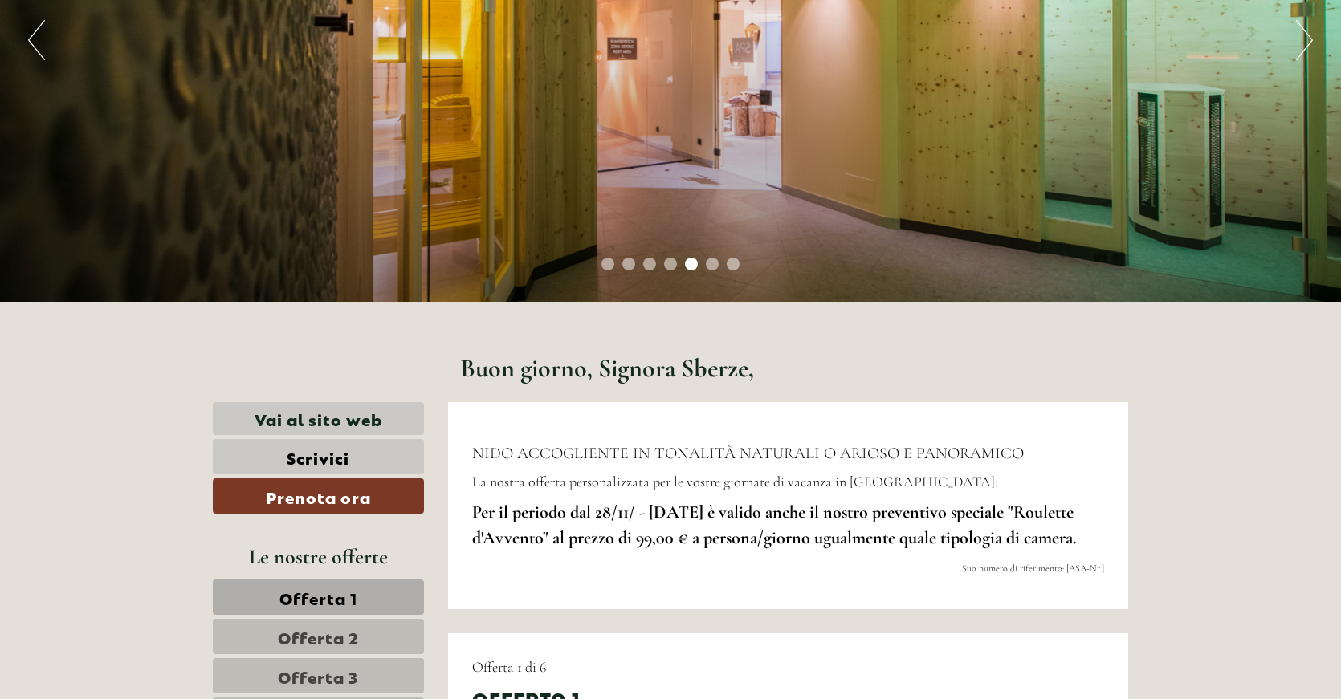
scroll to position [321, 0]
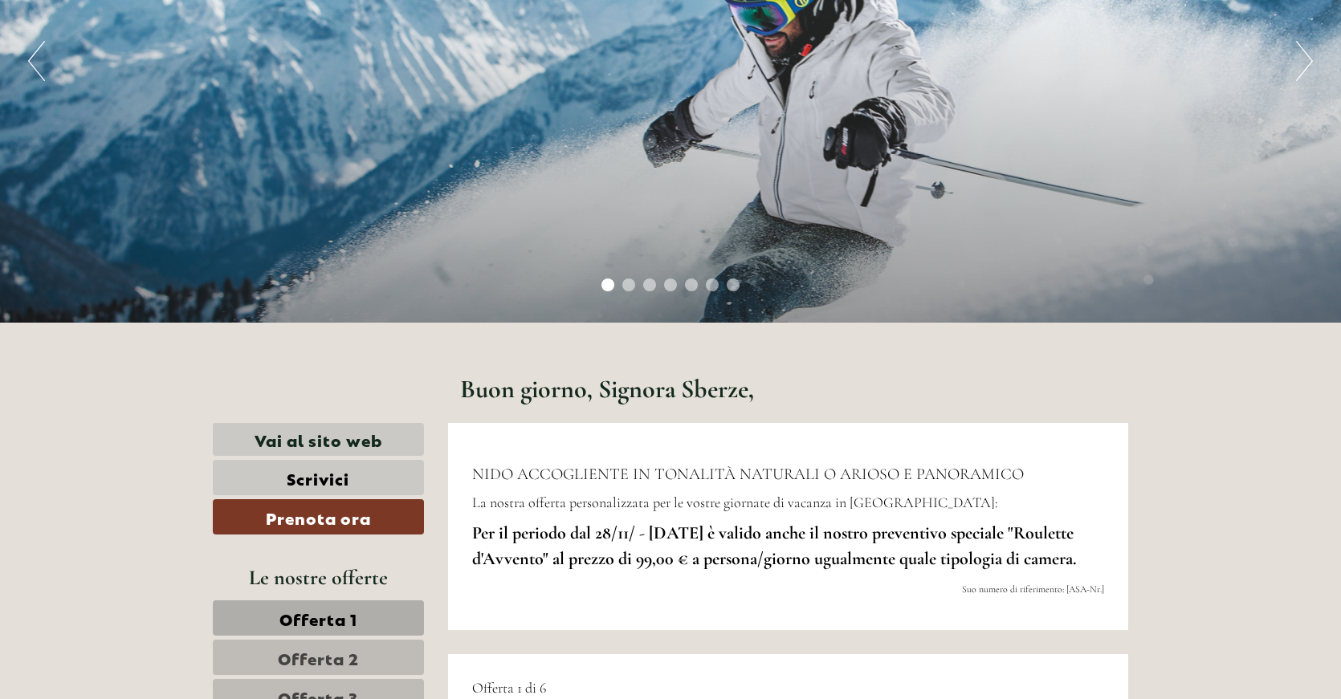
click at [366, 579] on div "Le nostre offerte" at bounding box center [318, 578] width 211 height 30
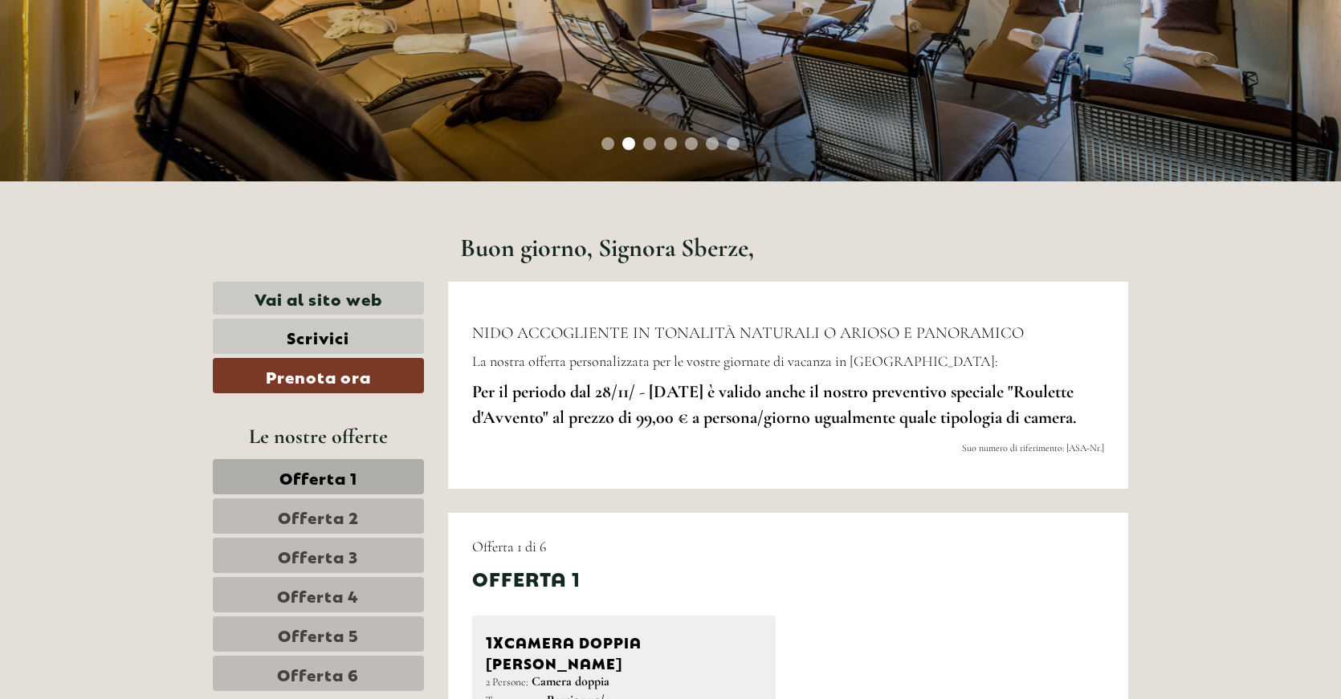
scroll to position [80, 0]
